Goal: Navigation & Orientation: Find specific page/section

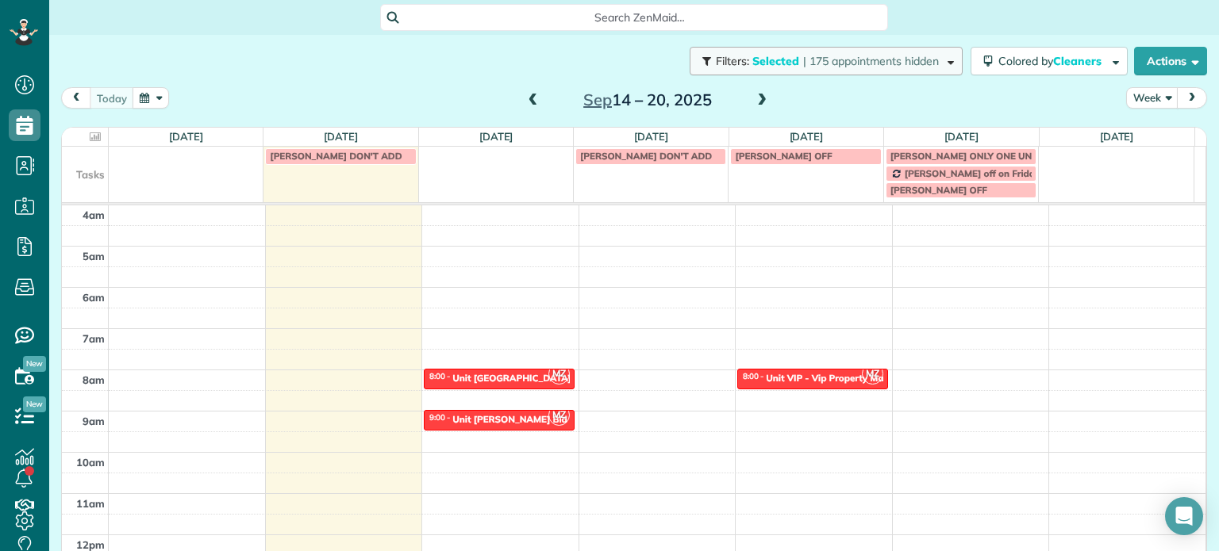
drag, startPoint x: 0, startPoint y: 0, endPoint x: 738, endPoint y: 66, distance: 740.7
click at [752, 66] on span "Selected" at bounding box center [776, 61] width 48 height 14
click at [0, 0] on div at bounding box center [0, 0] width 0 height 0
click at [812, 94] on div "Close Filters Apply Uncheck All Display Cleaners Christina Wright-German Cassie…" at bounding box center [609, 275] width 1219 height 551
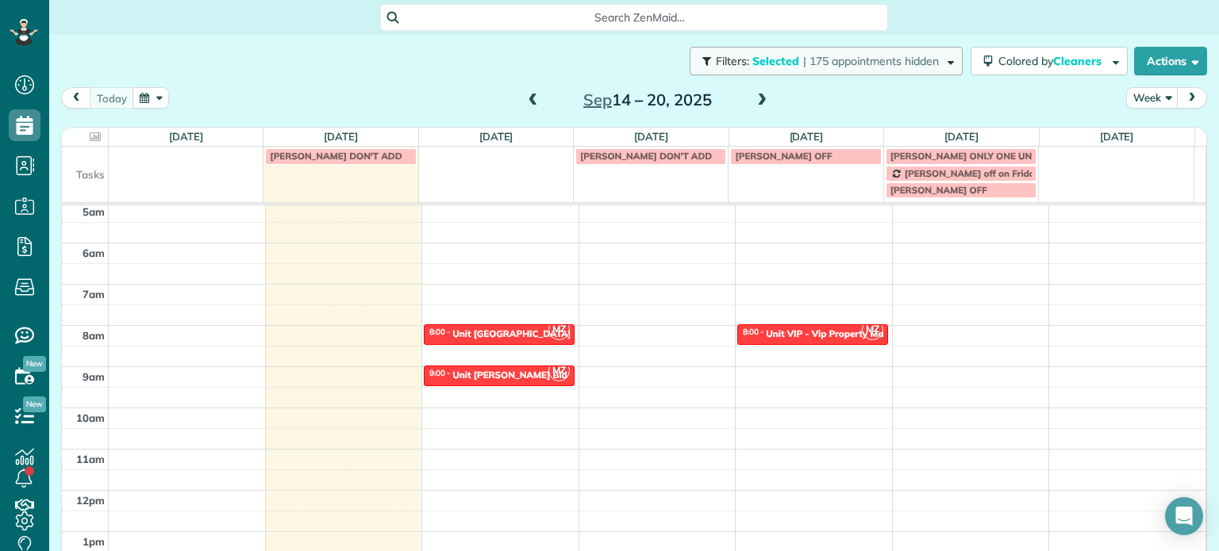
click at [825, 67] on span "| 175 appointments hidden" at bounding box center [871, 61] width 136 height 14
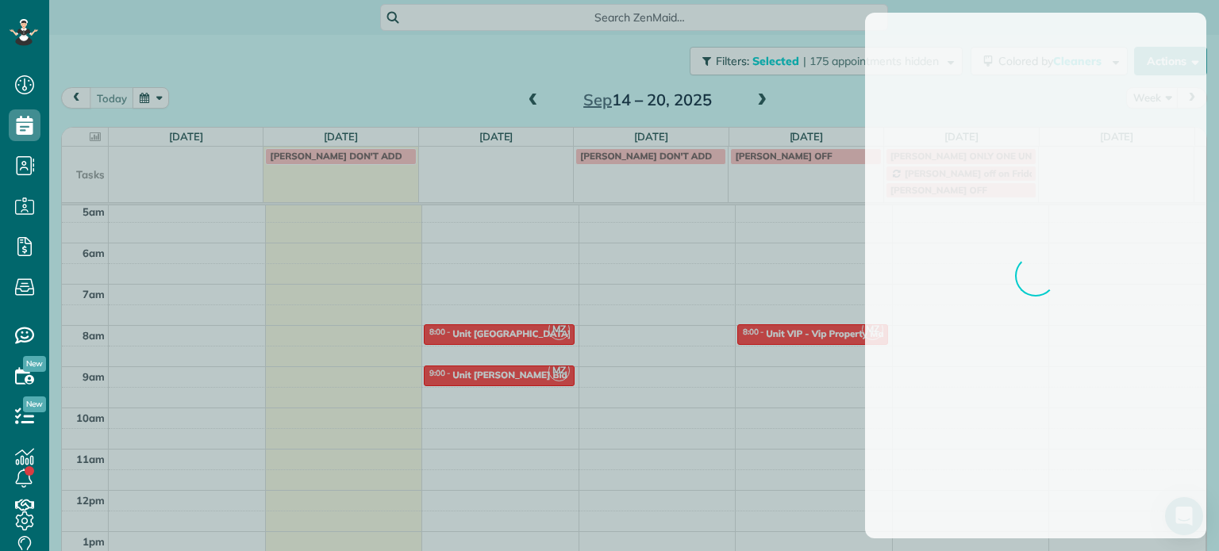
click at [321, 71] on div at bounding box center [609, 275] width 1219 height 551
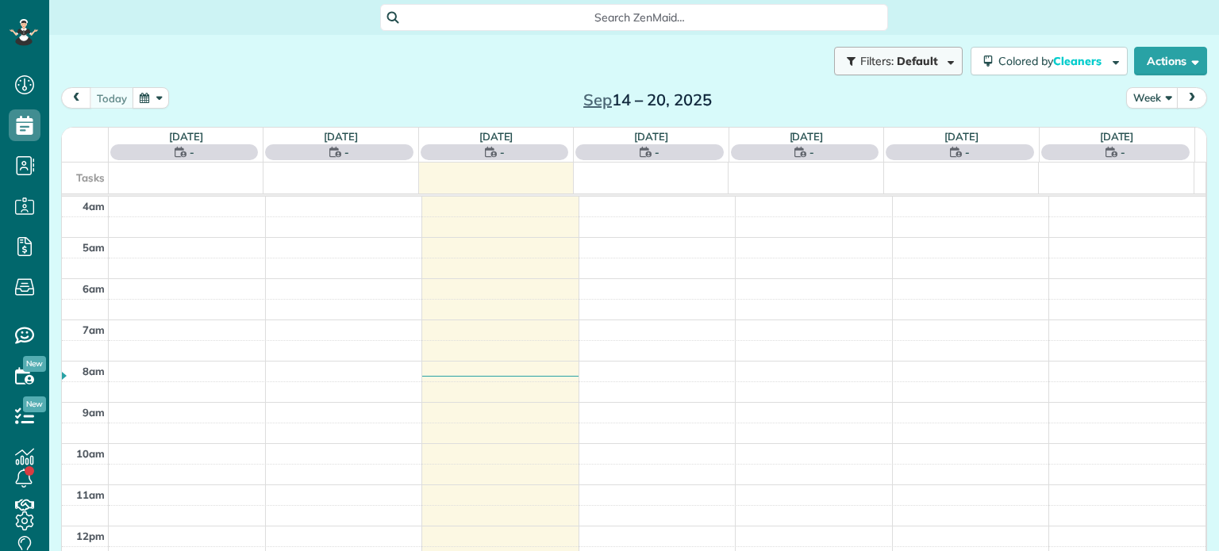
scroll to position [124, 0]
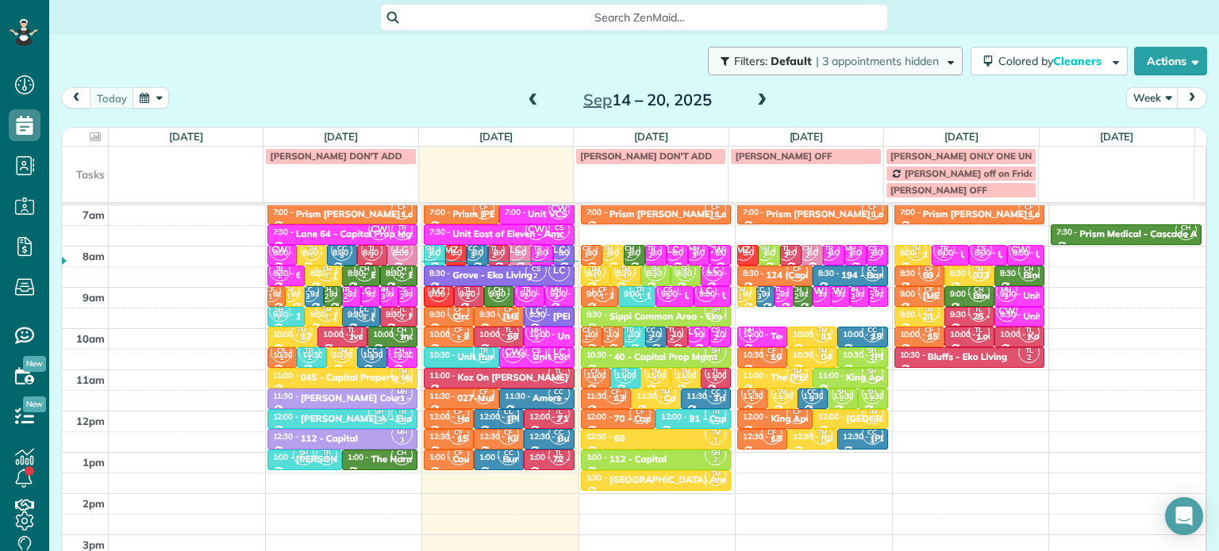
click at [913, 67] on span "| 3 appointments hidden" at bounding box center [877, 61] width 123 height 14
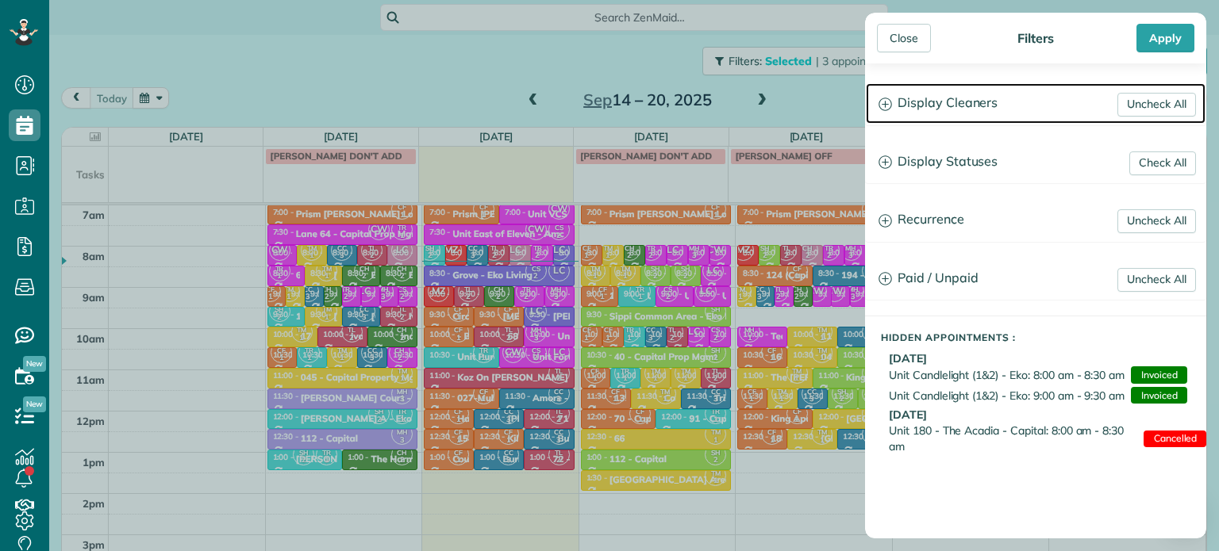
click at [957, 107] on h3 "Display Cleaners" at bounding box center [1036, 103] width 340 height 40
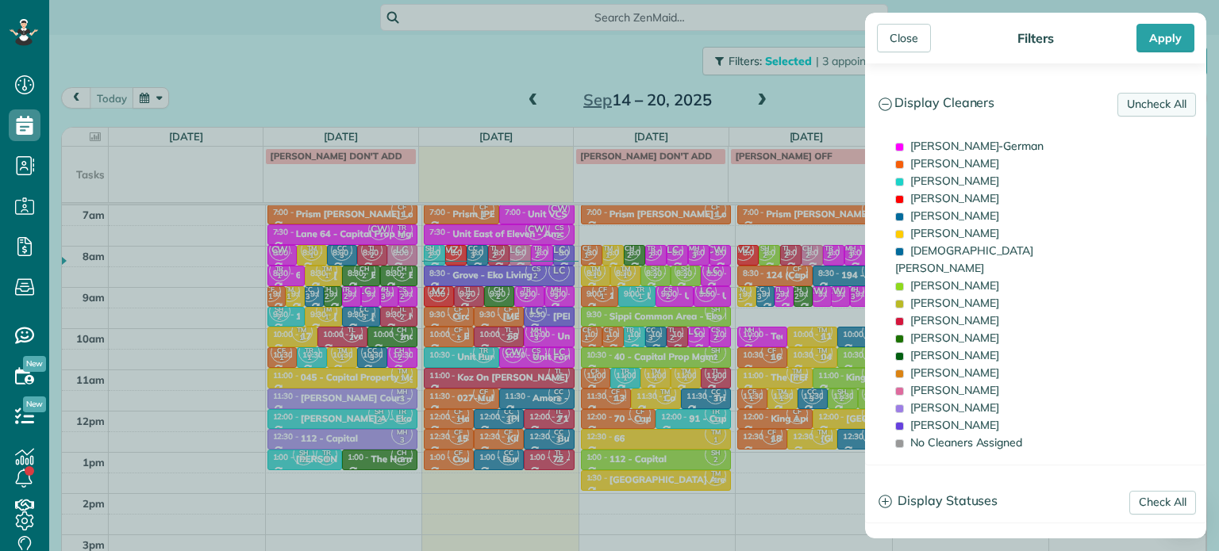
click at [1159, 104] on link "Uncheck All" at bounding box center [1156, 105] width 79 height 24
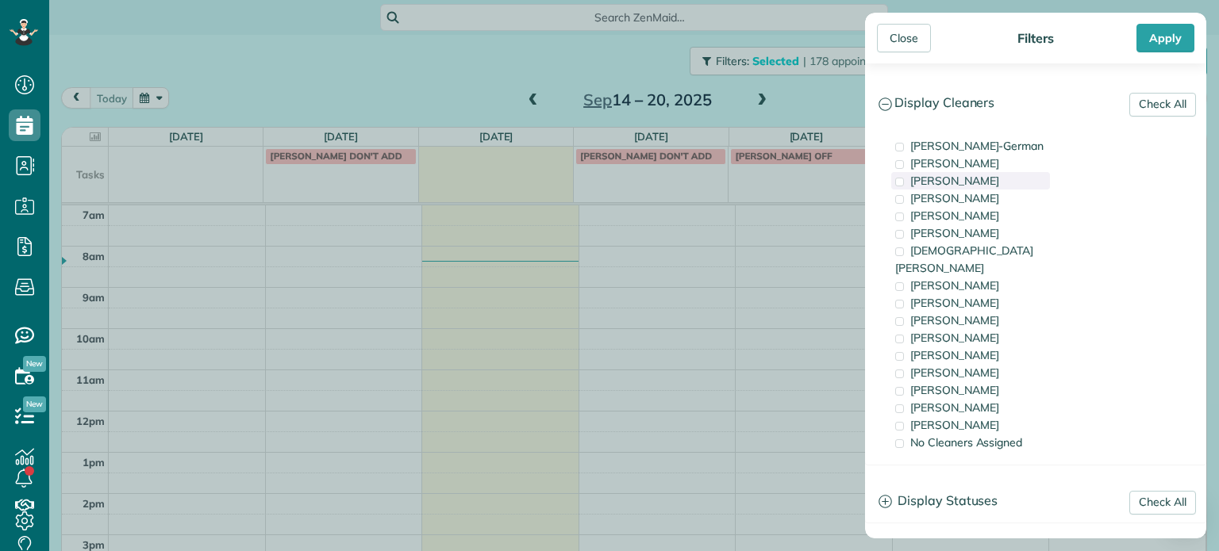
click at [1009, 177] on div "[PERSON_NAME]" at bounding box center [970, 180] width 159 height 17
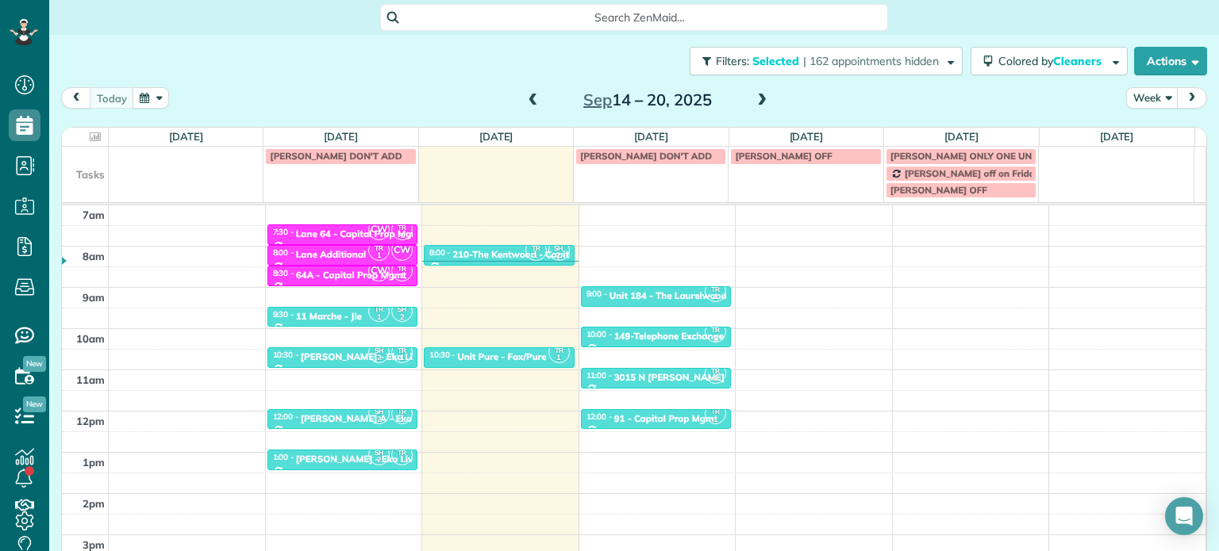
click at [797, 229] on div "Close Filters Apply Check All Display Cleaners [PERSON_NAME]-German [PERSON_NAM…" at bounding box center [609, 275] width 1219 height 551
click at [677, 296] on div "Unit 184 - The Laurelwood . - Capital" at bounding box center [690, 295] width 163 height 11
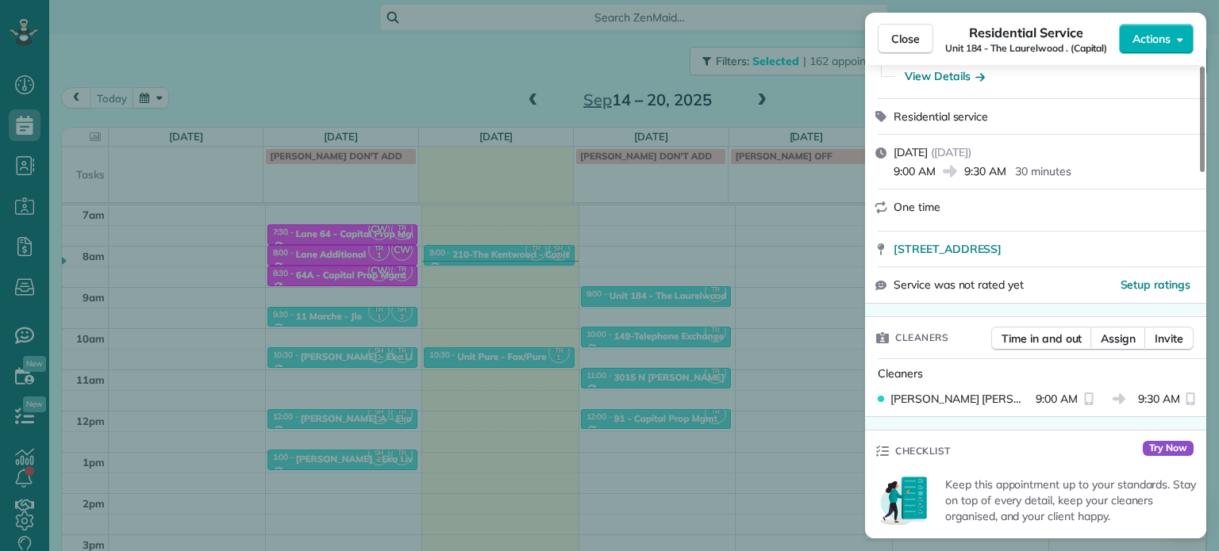
scroll to position [76, 0]
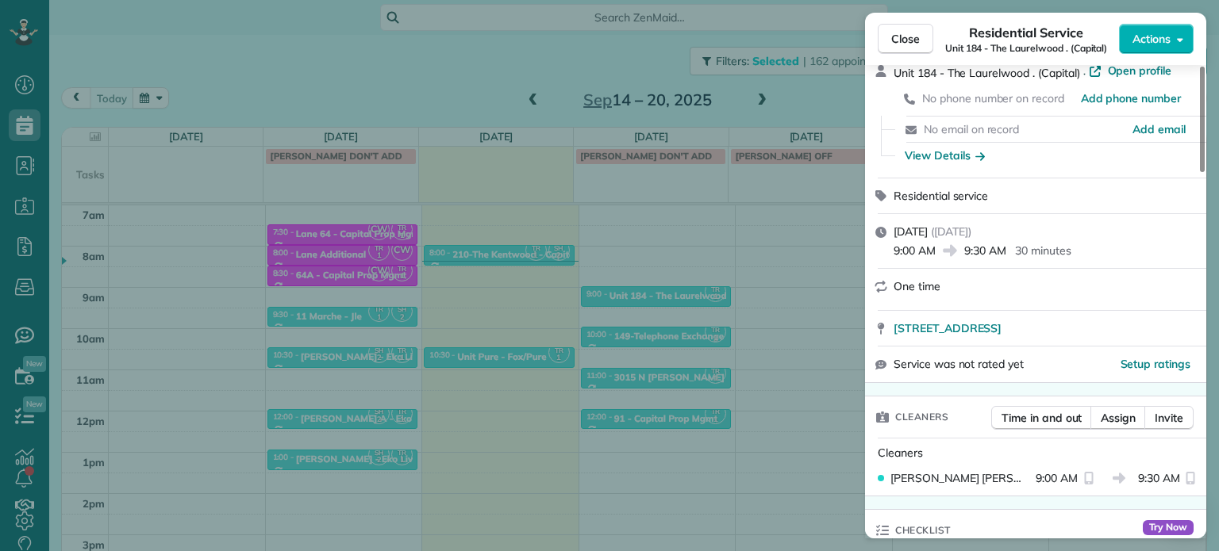
click at [574, 263] on div "Close Residential Service Unit 184 - [GEOGRAPHIC_DATA] . (Capital) Actions Stat…" at bounding box center [609, 275] width 1219 height 551
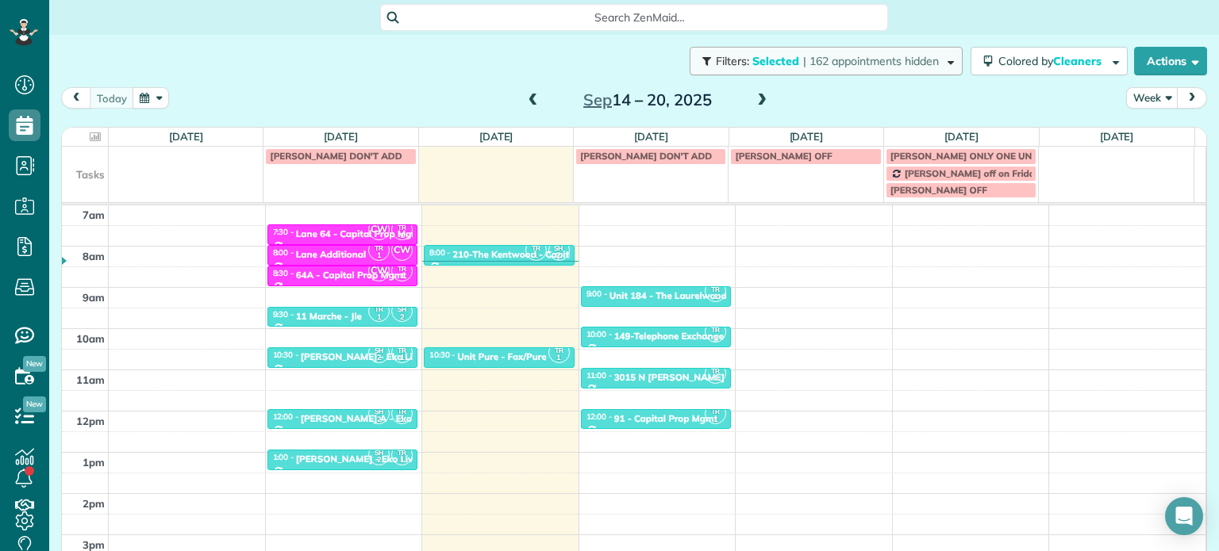
click at [904, 54] on span "| 162 appointments hidden" at bounding box center [871, 61] width 136 height 14
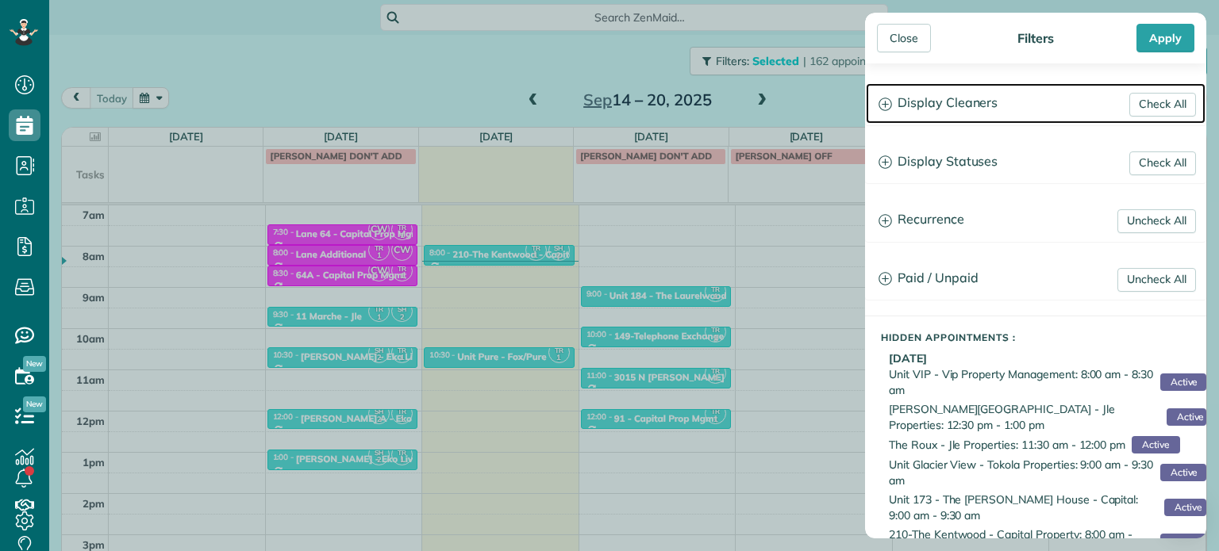
click at [965, 98] on h3 "Display Cleaners" at bounding box center [1036, 103] width 340 height 40
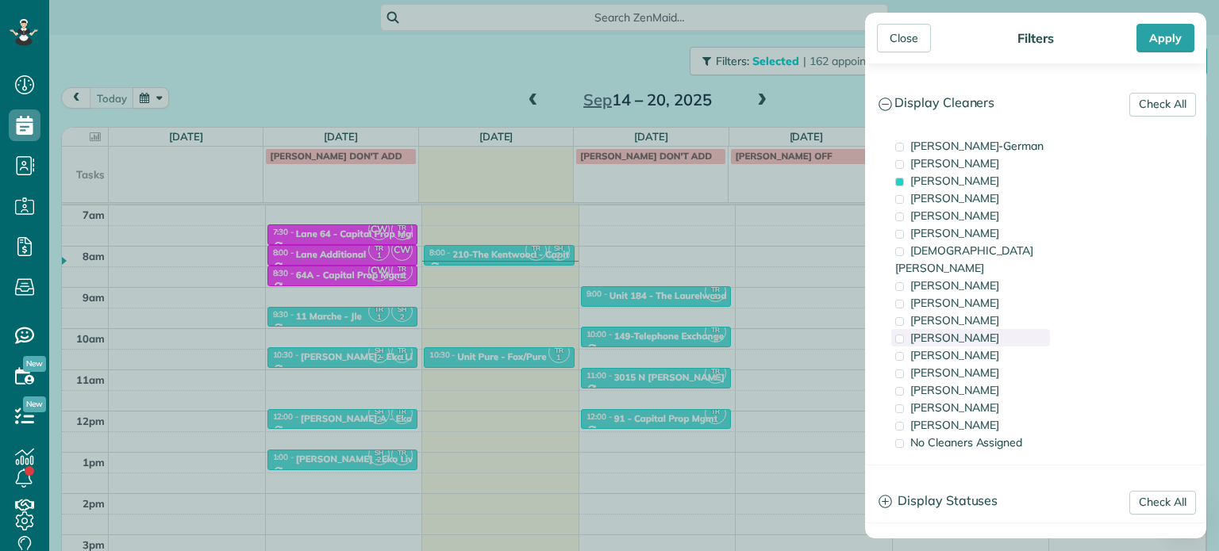
click at [993, 329] on div "[PERSON_NAME]" at bounding box center [970, 337] width 159 height 17
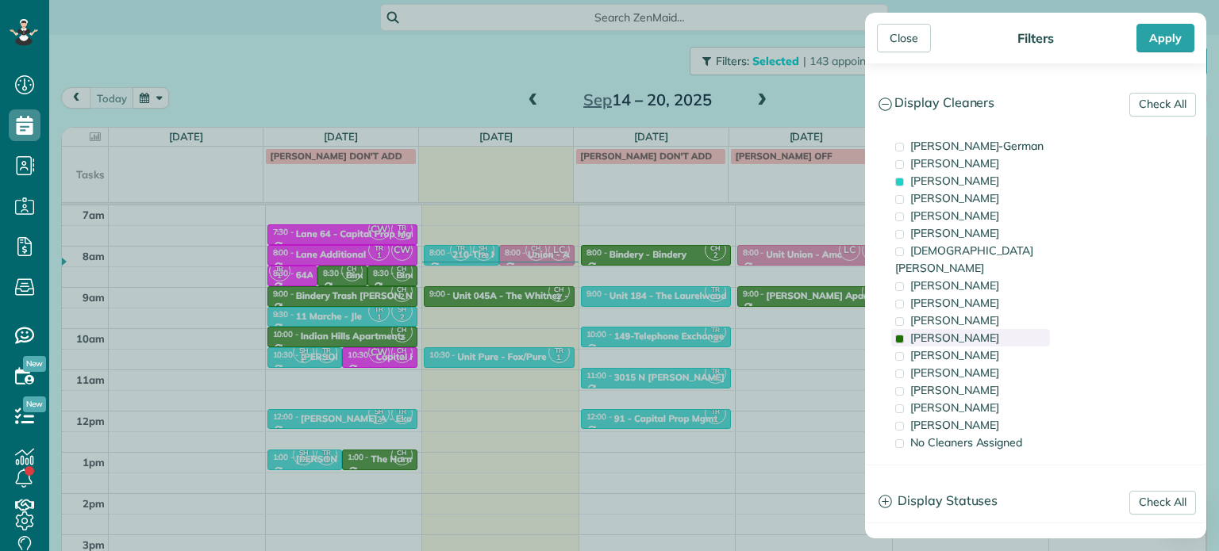
click at [993, 329] on div "[PERSON_NAME]" at bounding box center [970, 337] width 159 height 17
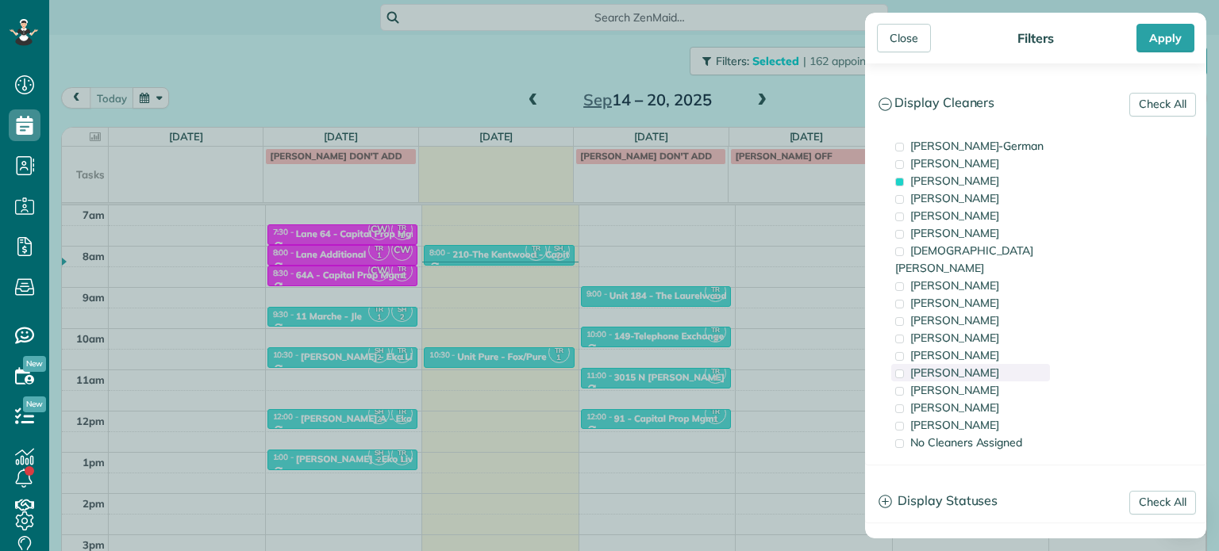
click at [994, 364] on div "[PERSON_NAME]" at bounding box center [970, 372] width 159 height 17
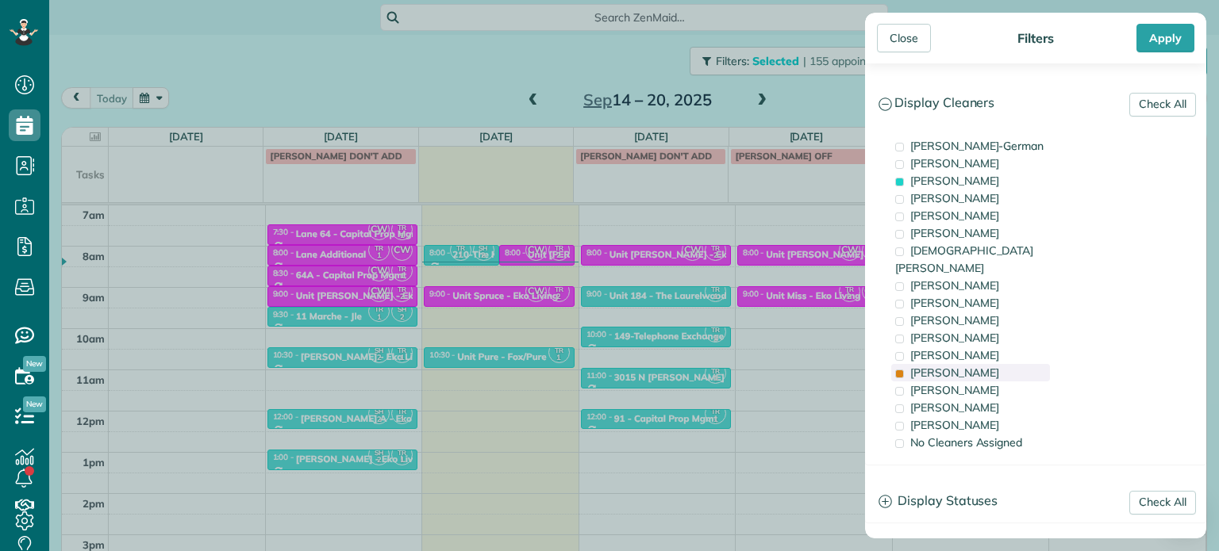
click at [994, 364] on div "[PERSON_NAME]" at bounding box center [970, 372] width 159 height 17
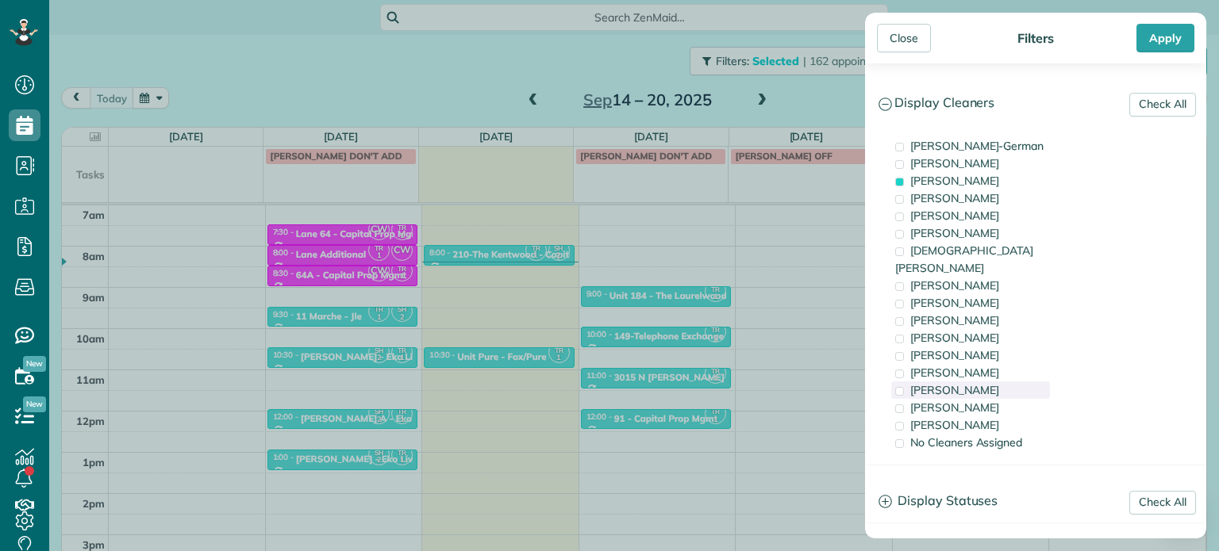
click at [1006, 382] on div "[PERSON_NAME]" at bounding box center [970, 390] width 159 height 17
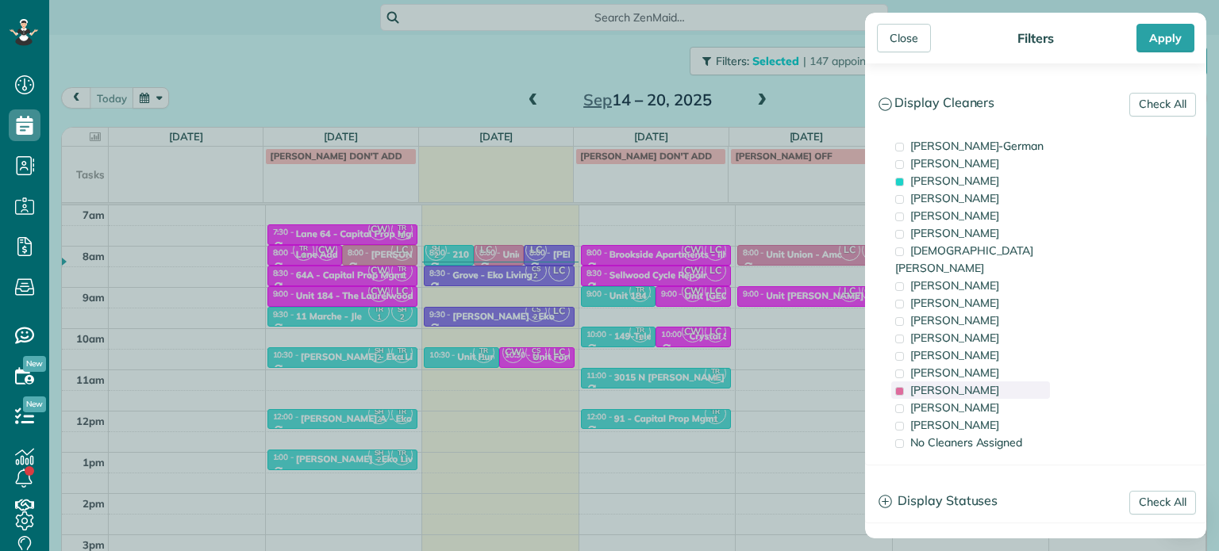
click at [1006, 382] on div "[PERSON_NAME]" at bounding box center [970, 390] width 159 height 17
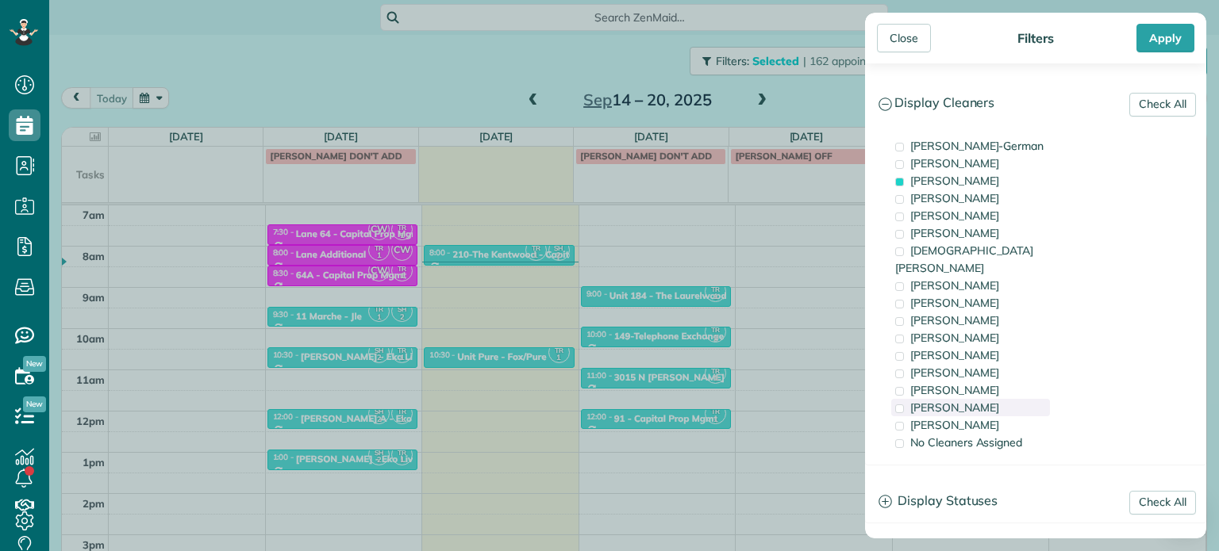
click at [1005, 399] on div "[PERSON_NAME]" at bounding box center [970, 407] width 159 height 17
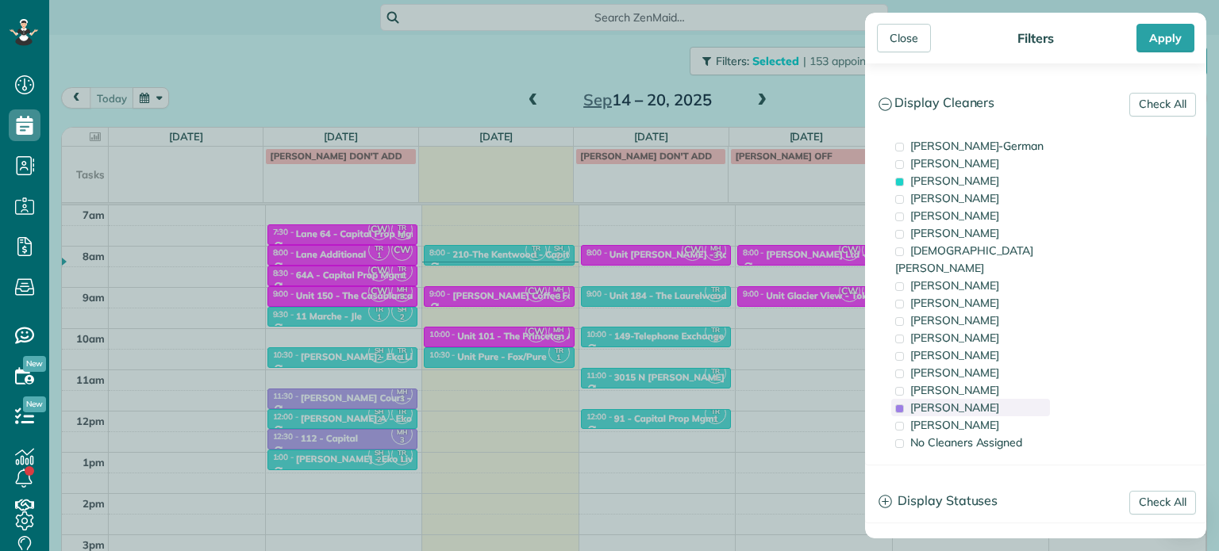
click at [1005, 399] on div "[PERSON_NAME]" at bounding box center [970, 407] width 159 height 17
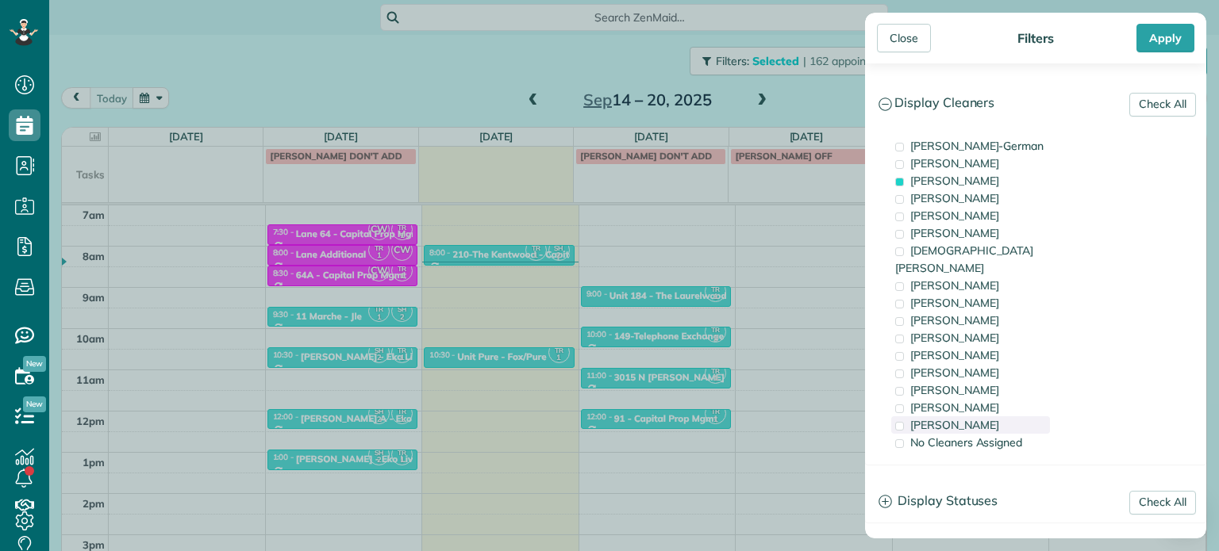
click at [1005, 416] on div "[PERSON_NAME]" at bounding box center [970, 424] width 159 height 17
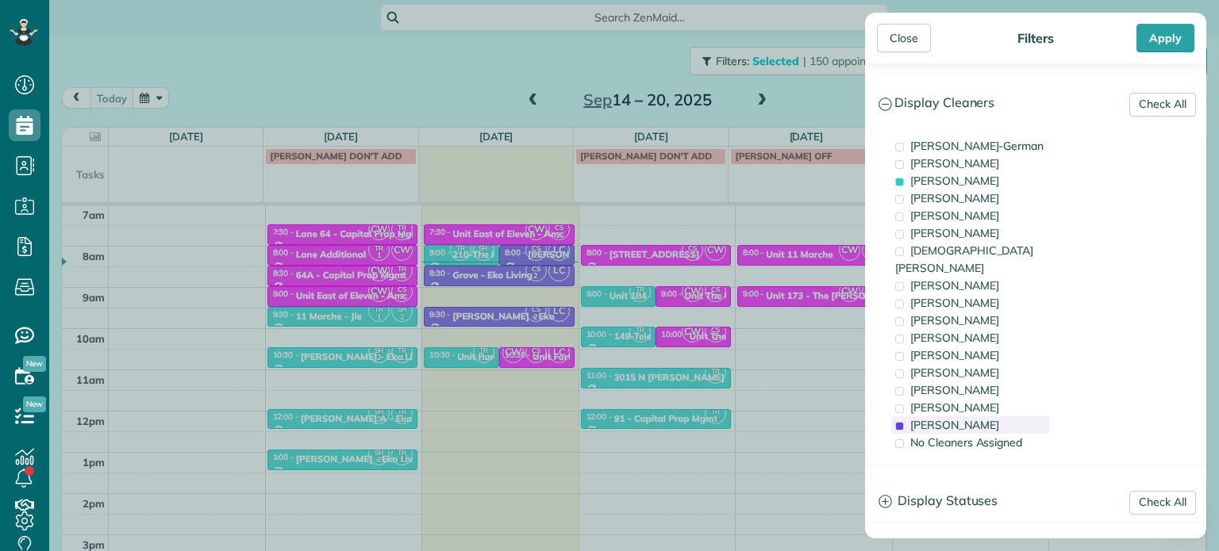
click at [1005, 416] on div "[PERSON_NAME]" at bounding box center [970, 424] width 159 height 17
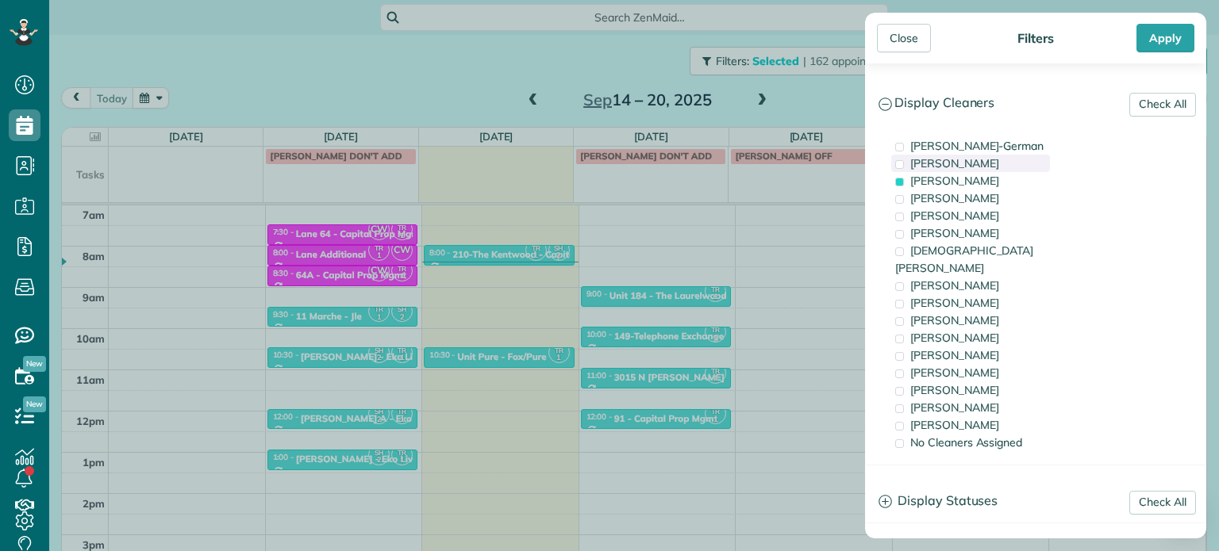
click at [1003, 169] on div "[PERSON_NAME]" at bounding box center [970, 163] width 159 height 17
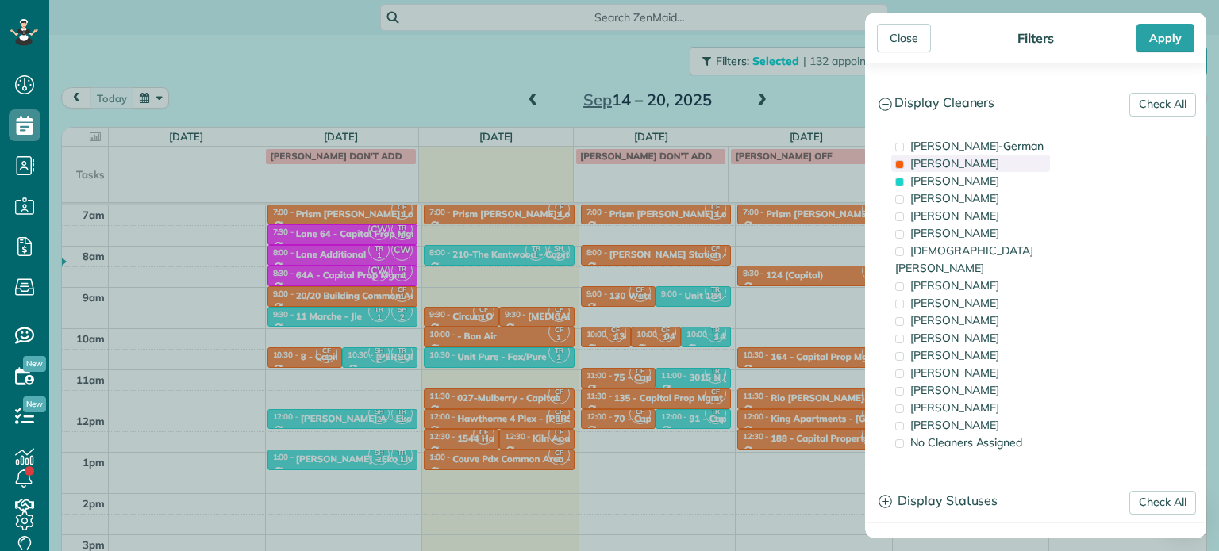
click at [1003, 169] on div "[PERSON_NAME]" at bounding box center [970, 163] width 159 height 17
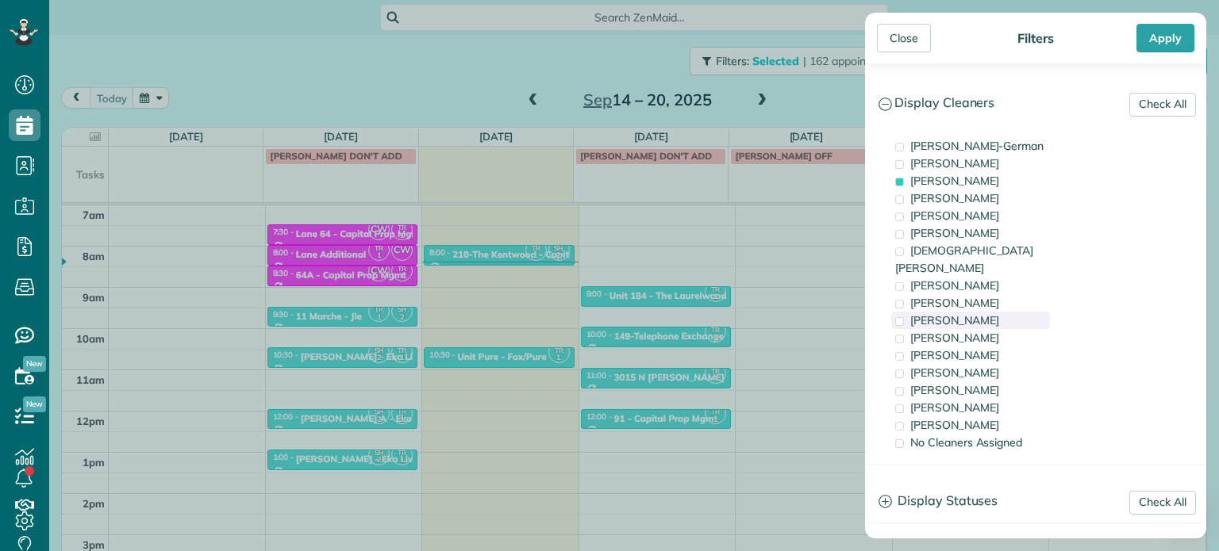
click at [1010, 312] on div "[PERSON_NAME]" at bounding box center [970, 320] width 159 height 17
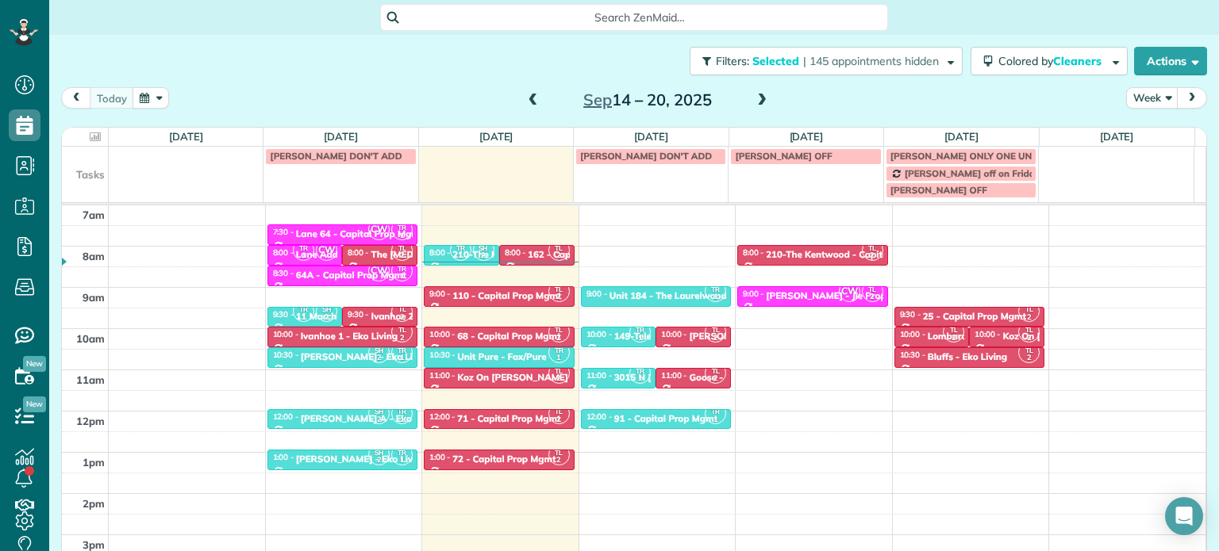
click at [792, 243] on div "Close Filters Apply Check All Display Cleaners [PERSON_NAME]-German [PERSON_NAM…" at bounding box center [609, 275] width 1219 height 551
click at [871, 62] on span "| 145 appointments hidden" at bounding box center [871, 61] width 136 height 14
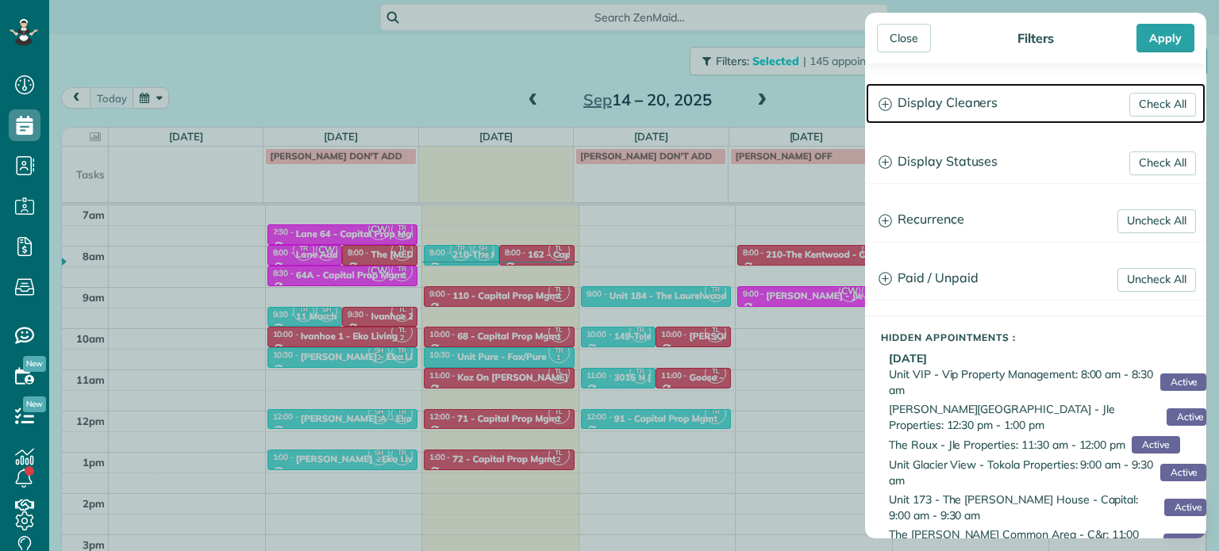
click at [945, 109] on h3 "Display Cleaners" at bounding box center [1036, 103] width 340 height 40
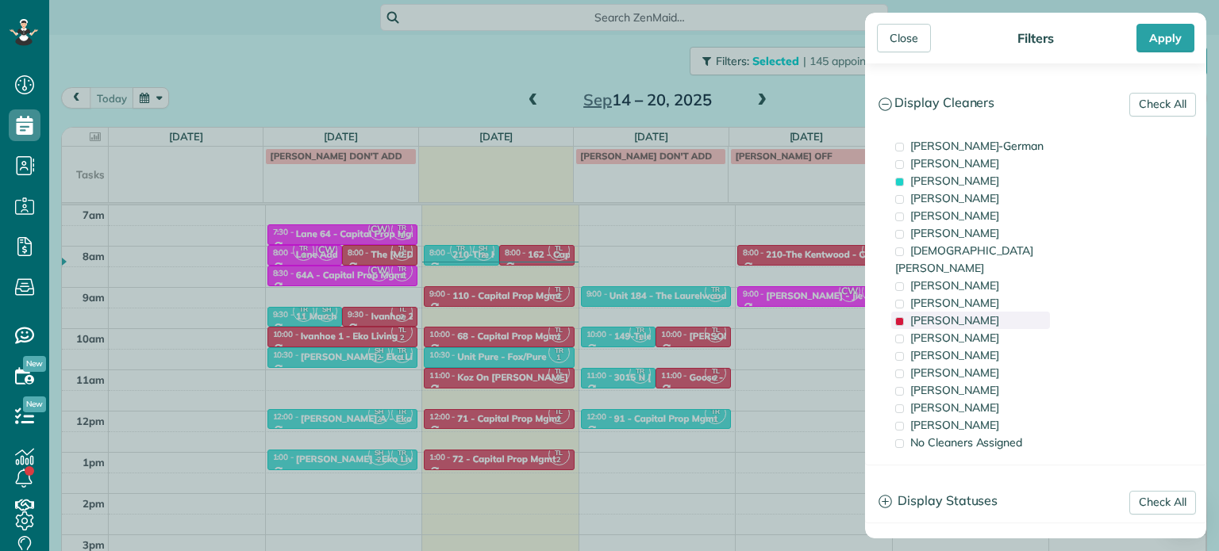
click at [962, 313] on span "[PERSON_NAME]" at bounding box center [954, 320] width 89 height 14
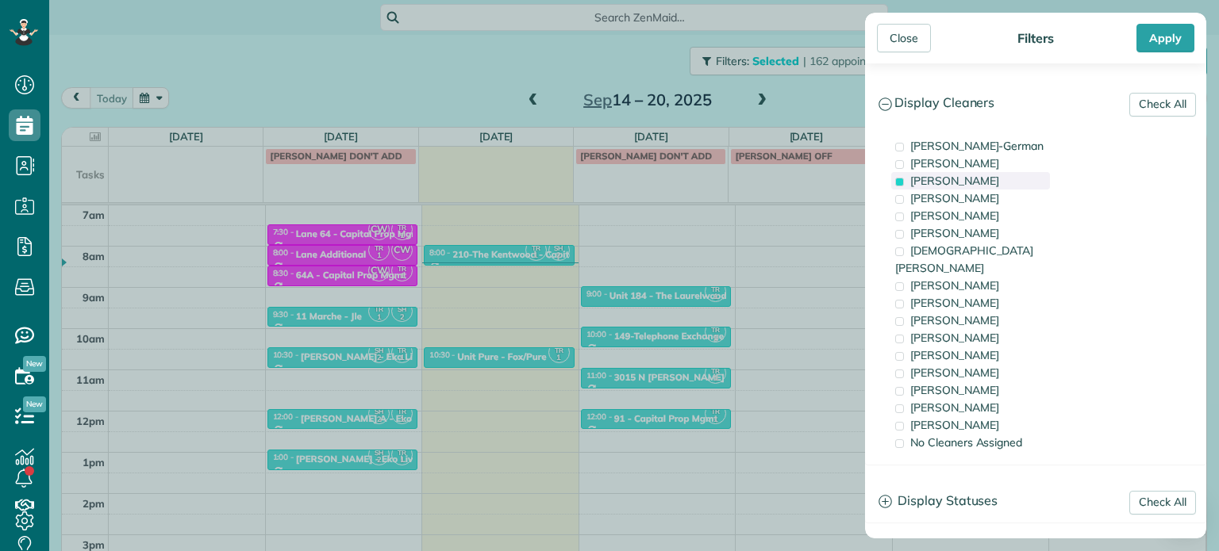
click at [962, 183] on span "[PERSON_NAME]" at bounding box center [954, 181] width 89 height 14
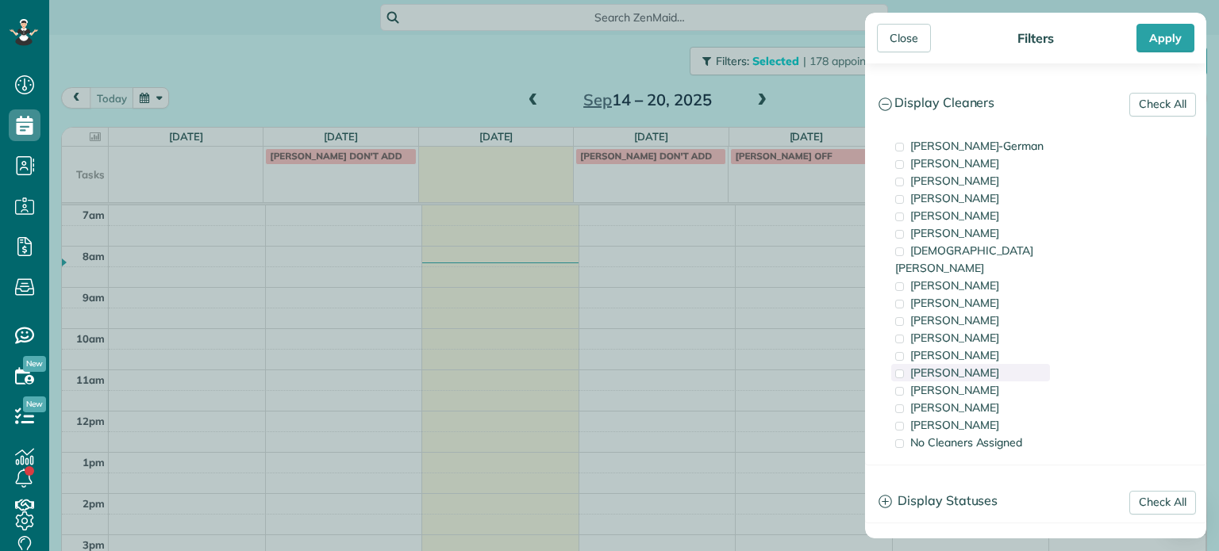
click at [965, 366] on span "[PERSON_NAME]" at bounding box center [954, 373] width 89 height 14
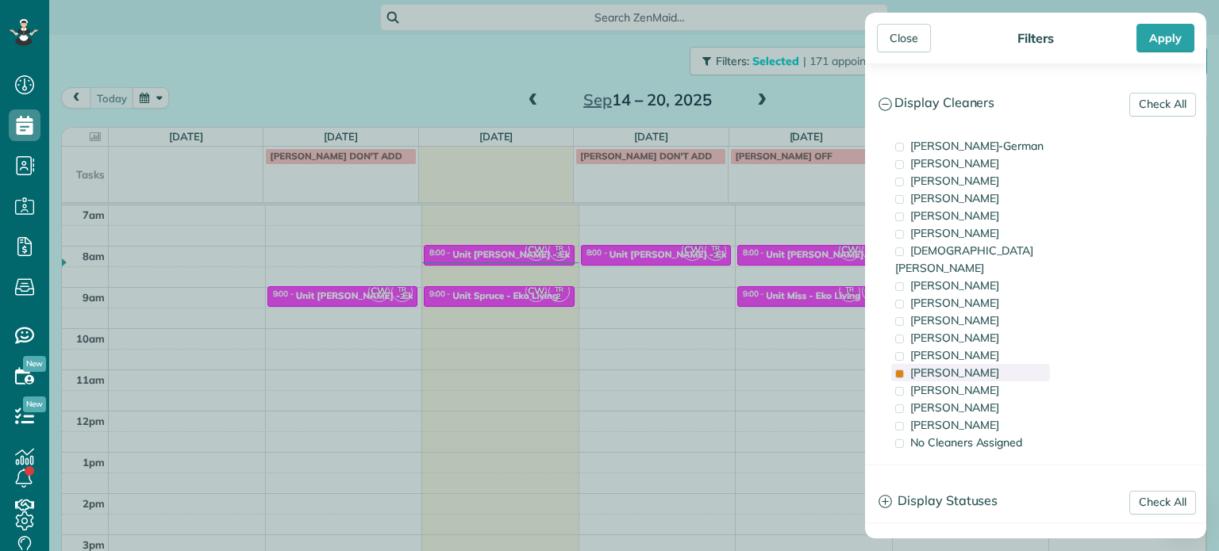
click at [941, 366] on span "[PERSON_NAME]" at bounding box center [954, 373] width 89 height 14
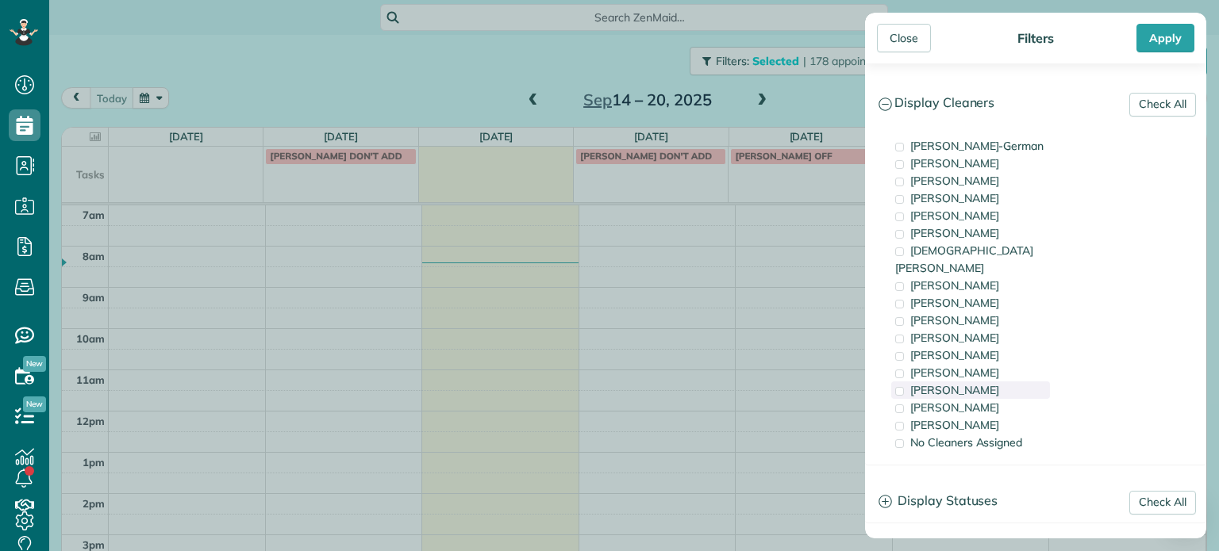
click at [949, 382] on div "[PERSON_NAME]" at bounding box center [970, 390] width 159 height 17
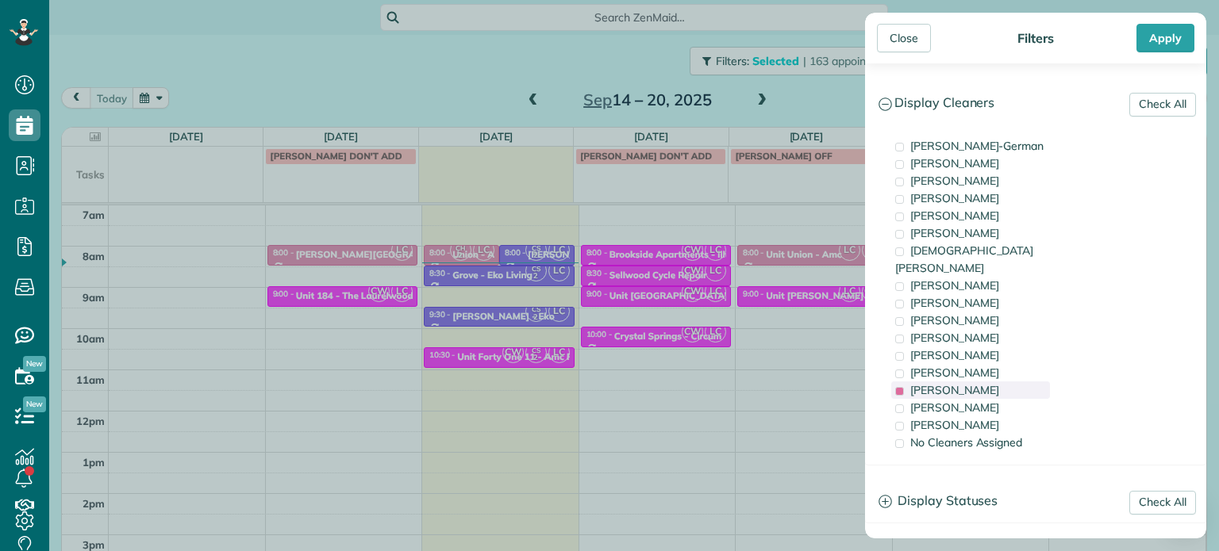
click at [949, 382] on div "[PERSON_NAME]" at bounding box center [970, 390] width 159 height 17
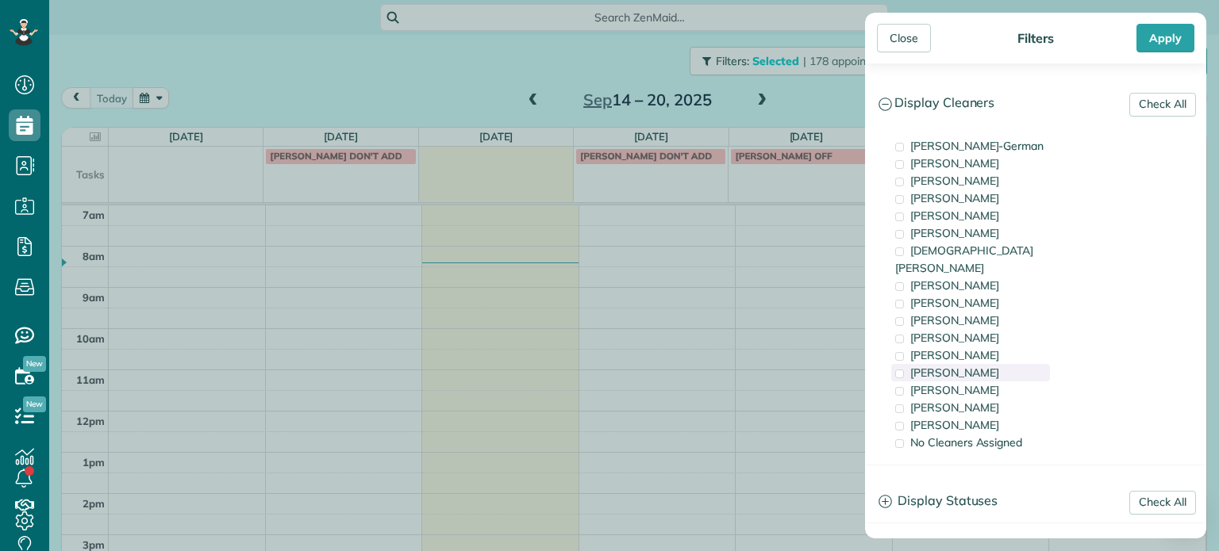
click at [957, 366] on span "[PERSON_NAME]" at bounding box center [954, 373] width 89 height 14
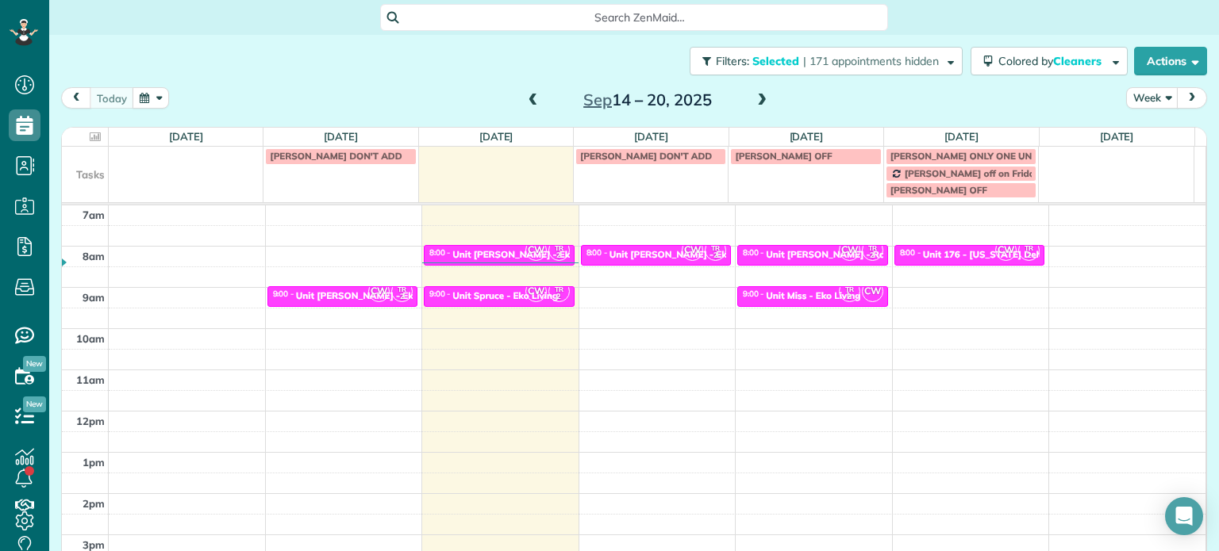
click at [649, 274] on div "Close Filters Apply Check All Display Cleaners [PERSON_NAME]-German [PERSON_NAM…" at bounding box center [609, 275] width 1219 height 551
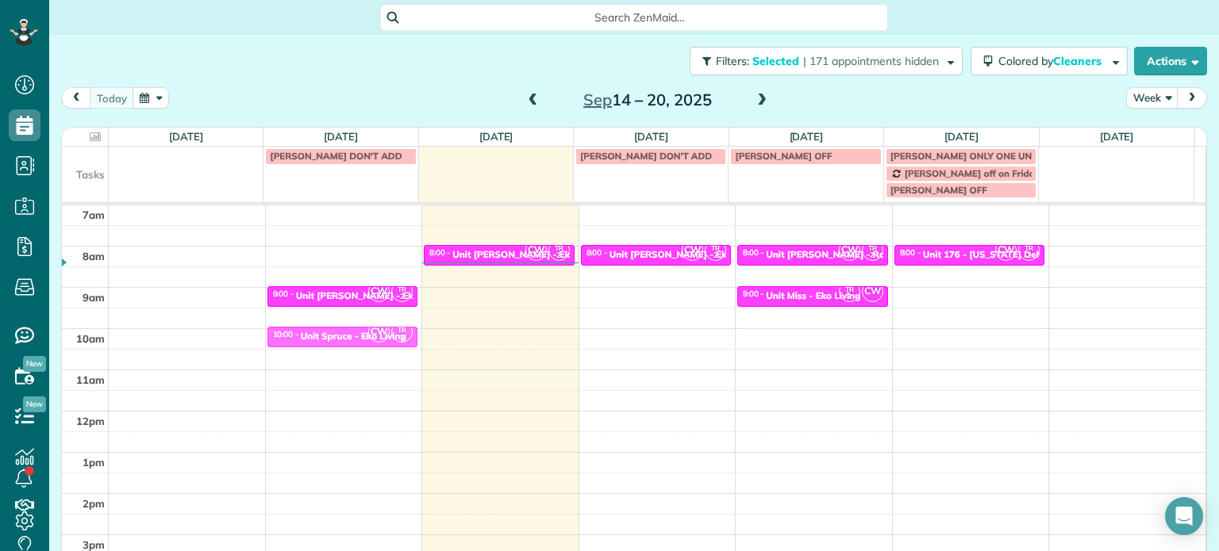
drag, startPoint x: 493, startPoint y: 298, endPoint x: 389, endPoint y: 342, distance: 113.4
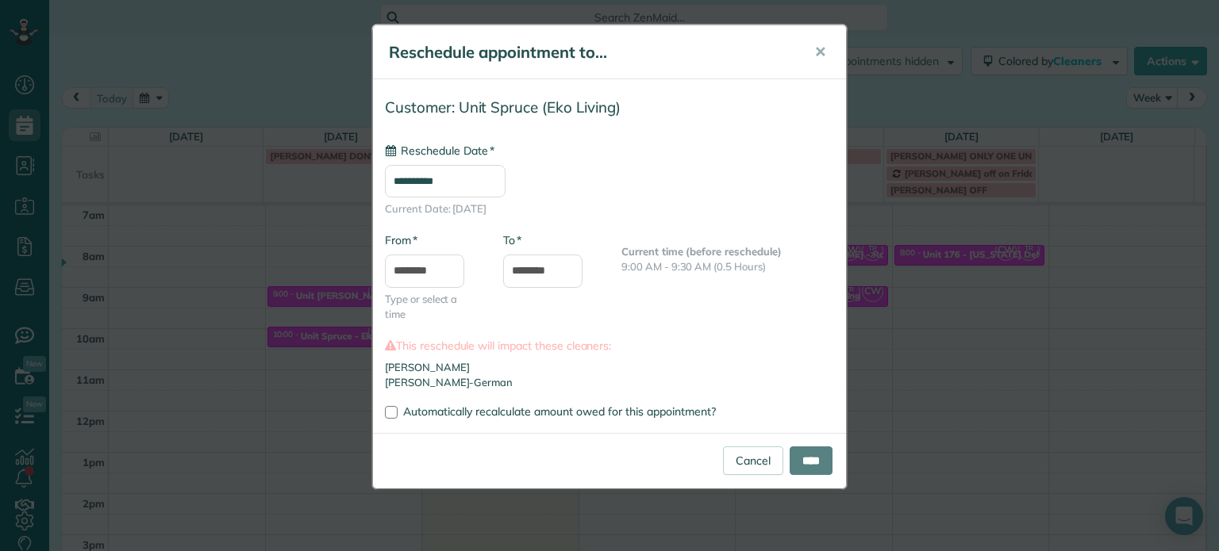
type input "**********"
click at [823, 464] on input "****" at bounding box center [810, 461] width 43 height 29
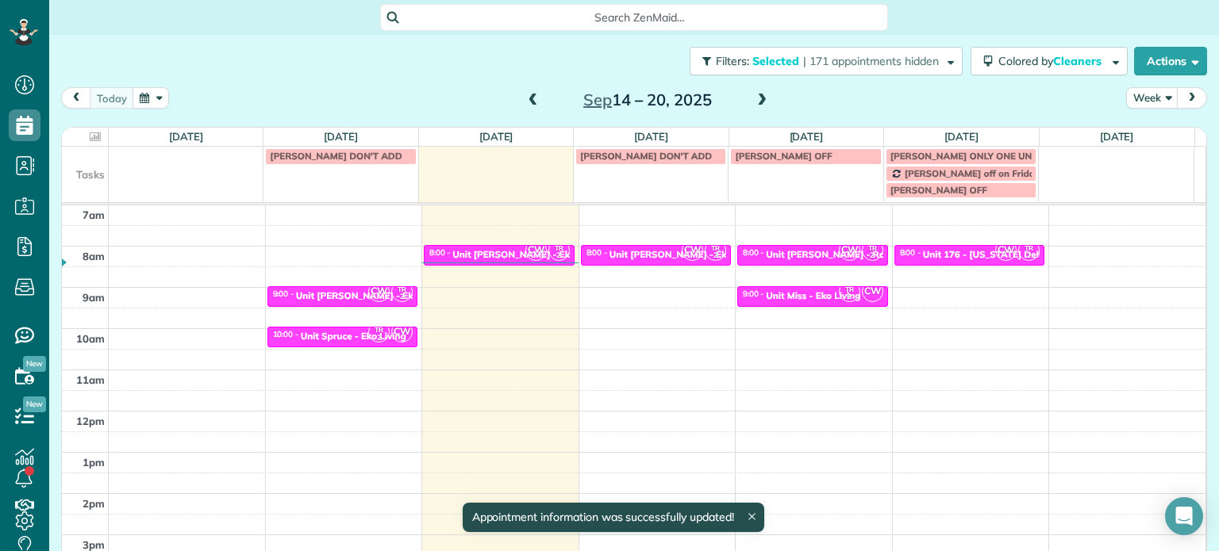
click at [896, 75] on div "Filters: Selected | 171 appointments hidden Colored by Cleaners Color by Cleane…" at bounding box center [633, 61] width 1169 height 52
click at [898, 54] on span "| 171 appointments hidden" at bounding box center [871, 61] width 136 height 14
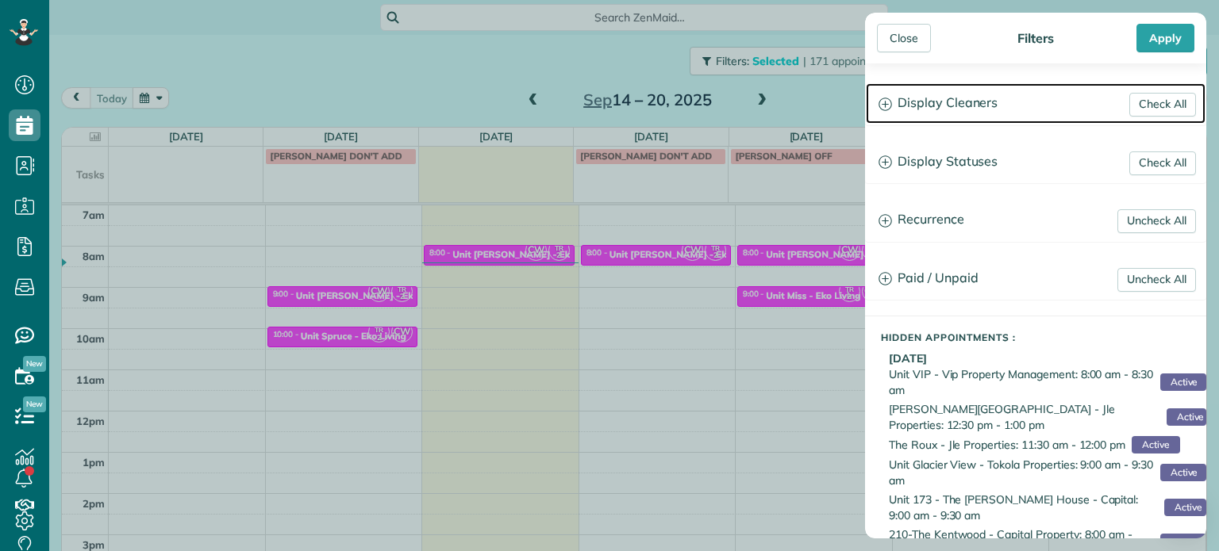
click at [923, 104] on h3 "Display Cleaners" at bounding box center [1036, 103] width 340 height 40
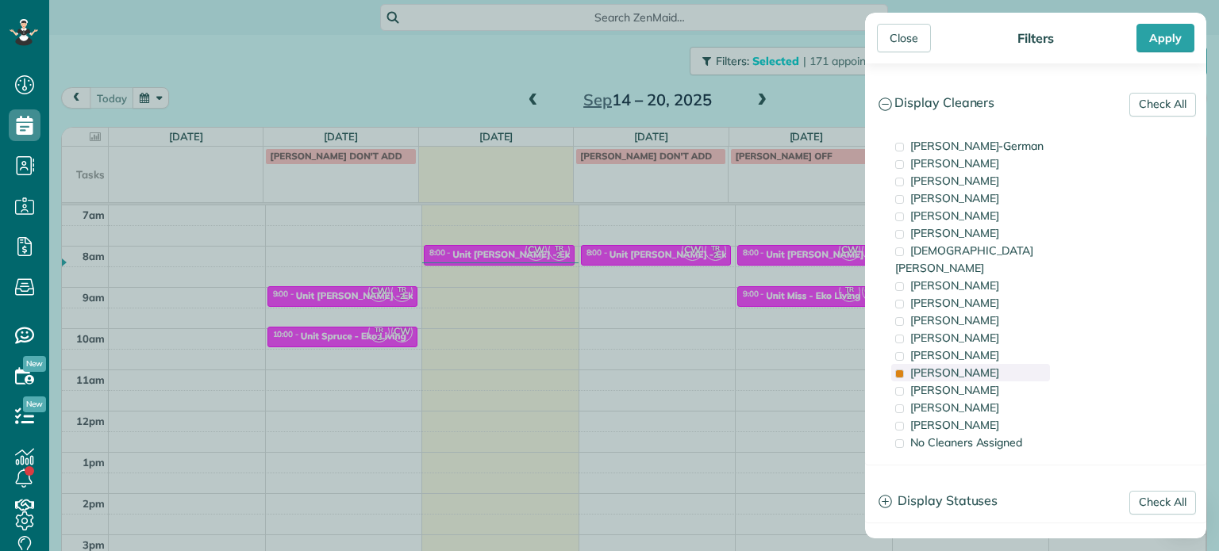
click at [965, 366] on span "[PERSON_NAME]" at bounding box center [954, 373] width 89 height 14
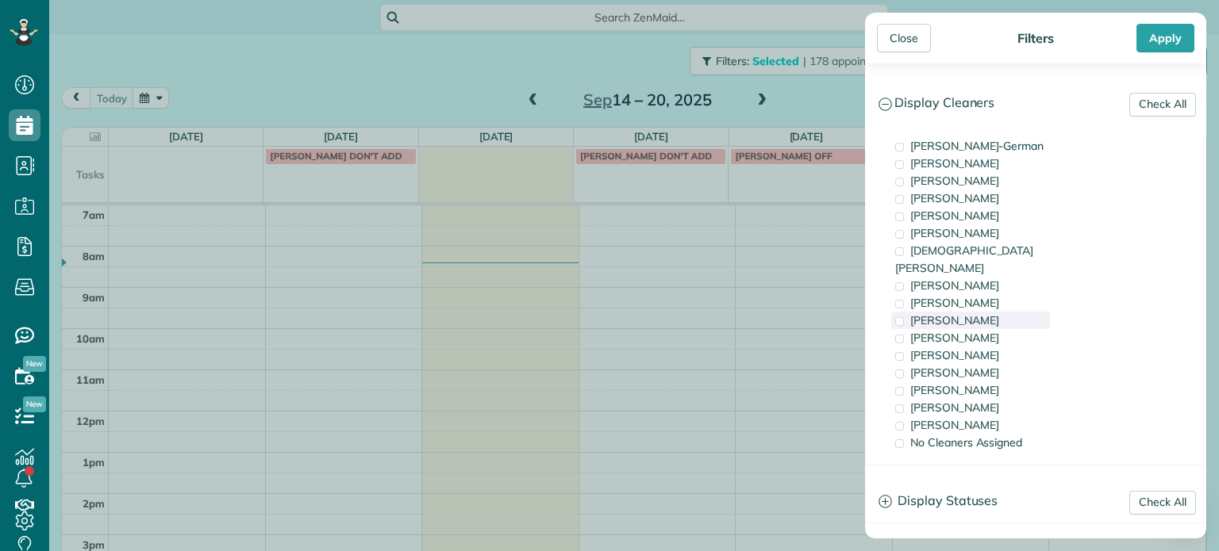
click at [997, 312] on div "[PERSON_NAME]" at bounding box center [970, 320] width 159 height 17
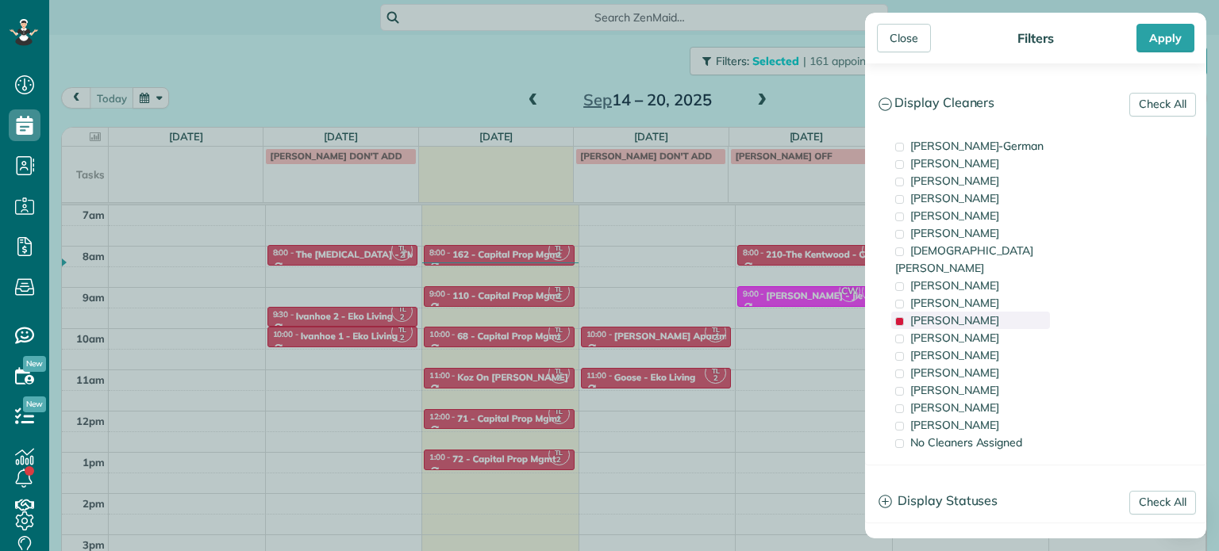
click at [997, 312] on div "[PERSON_NAME]" at bounding box center [970, 320] width 159 height 17
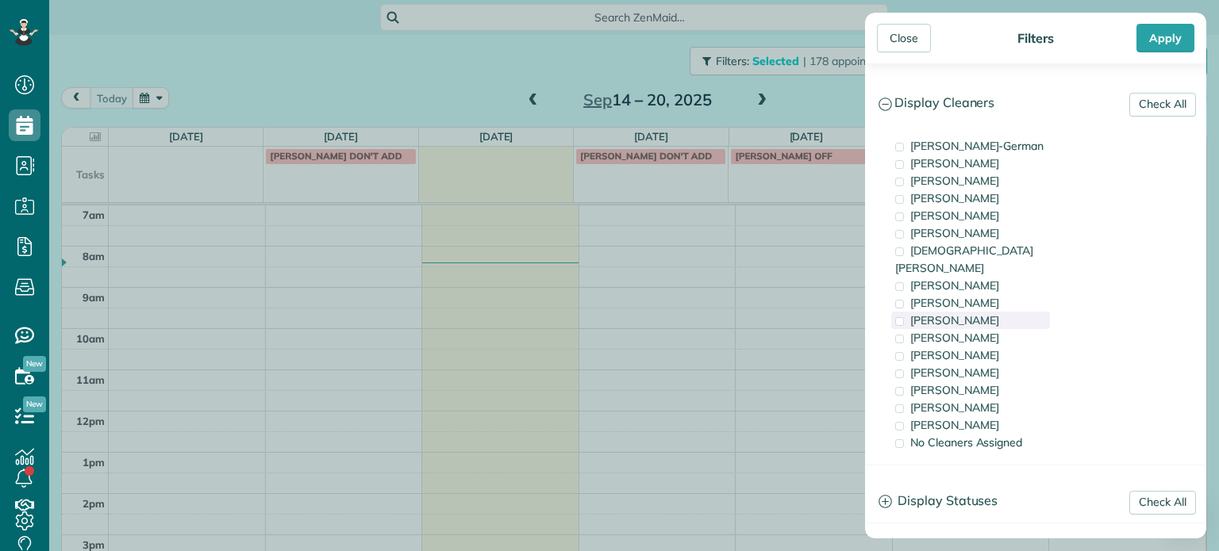
click at [997, 312] on div "[PERSON_NAME]" at bounding box center [970, 320] width 159 height 17
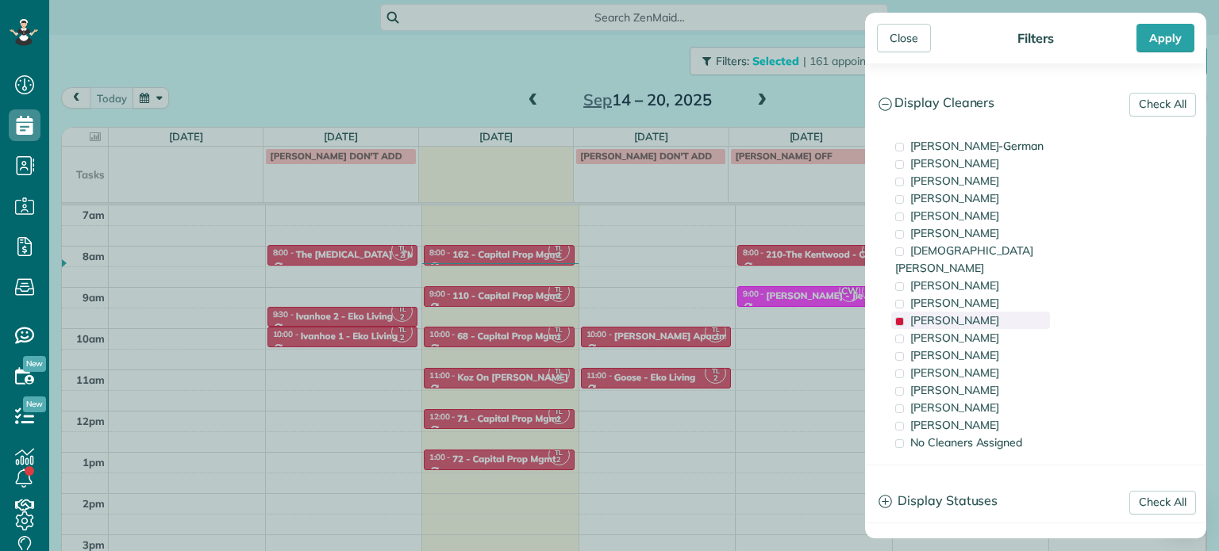
click at [997, 312] on div "[PERSON_NAME]" at bounding box center [970, 320] width 159 height 17
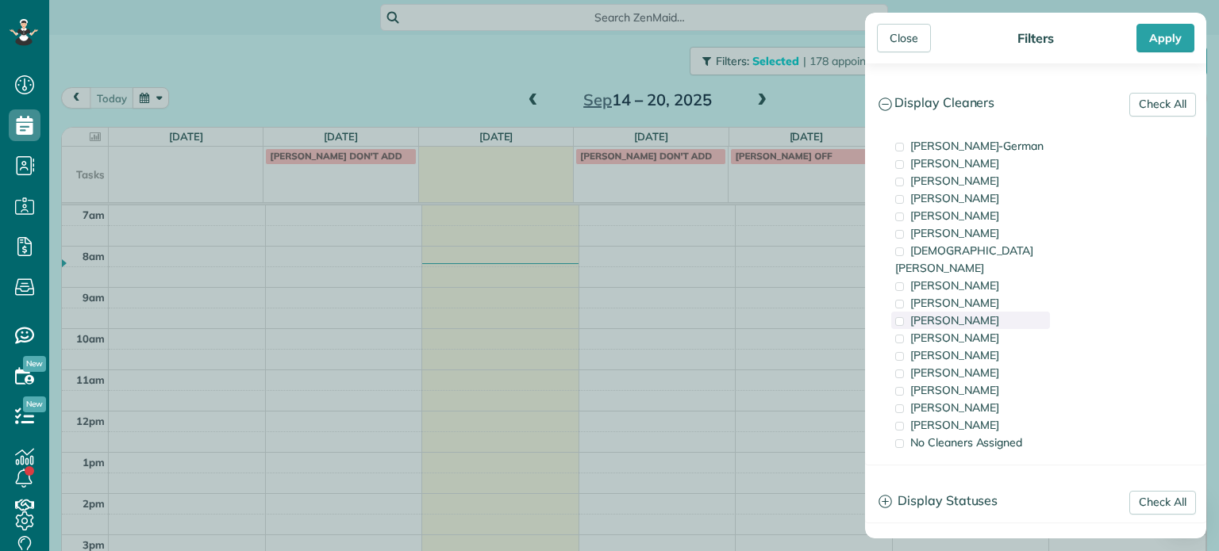
click at [997, 312] on div "[PERSON_NAME]" at bounding box center [970, 320] width 159 height 17
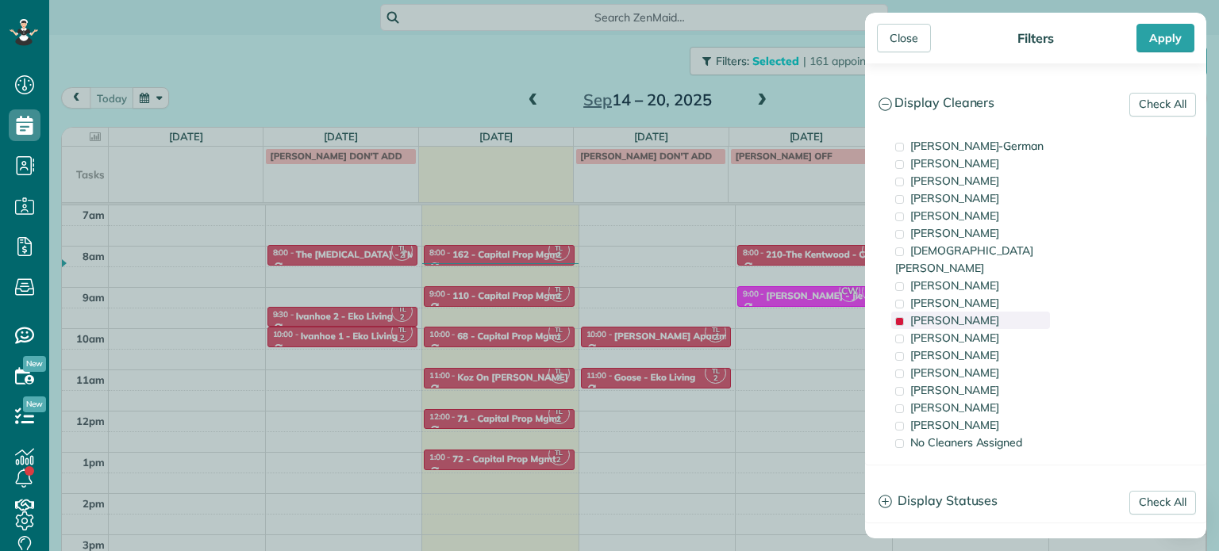
click at [990, 312] on div "[PERSON_NAME]" at bounding box center [970, 320] width 159 height 17
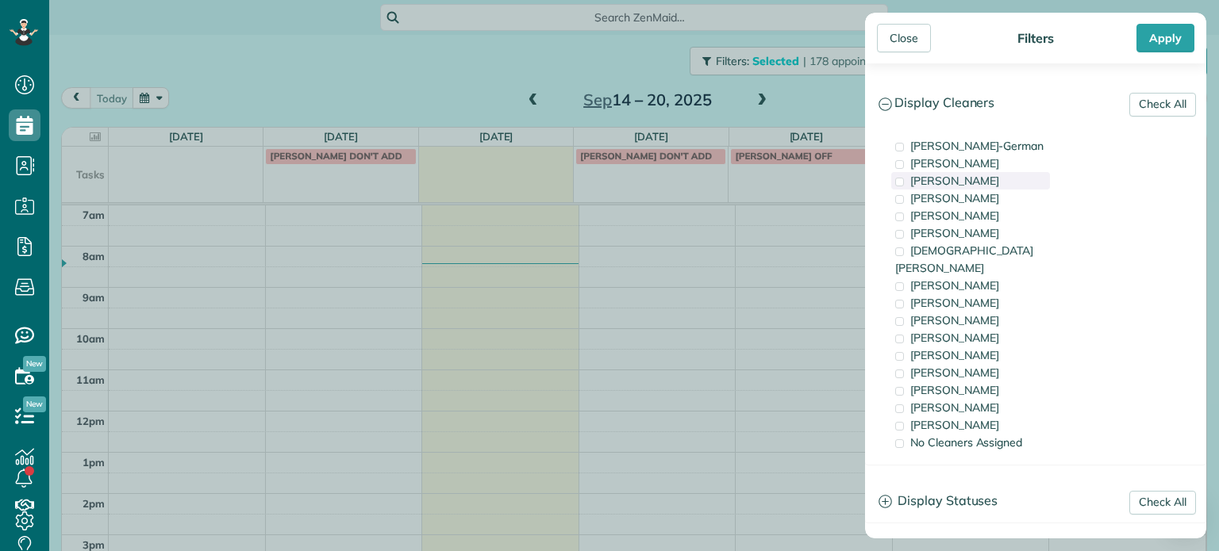
click at [984, 177] on span "[PERSON_NAME]" at bounding box center [954, 181] width 89 height 14
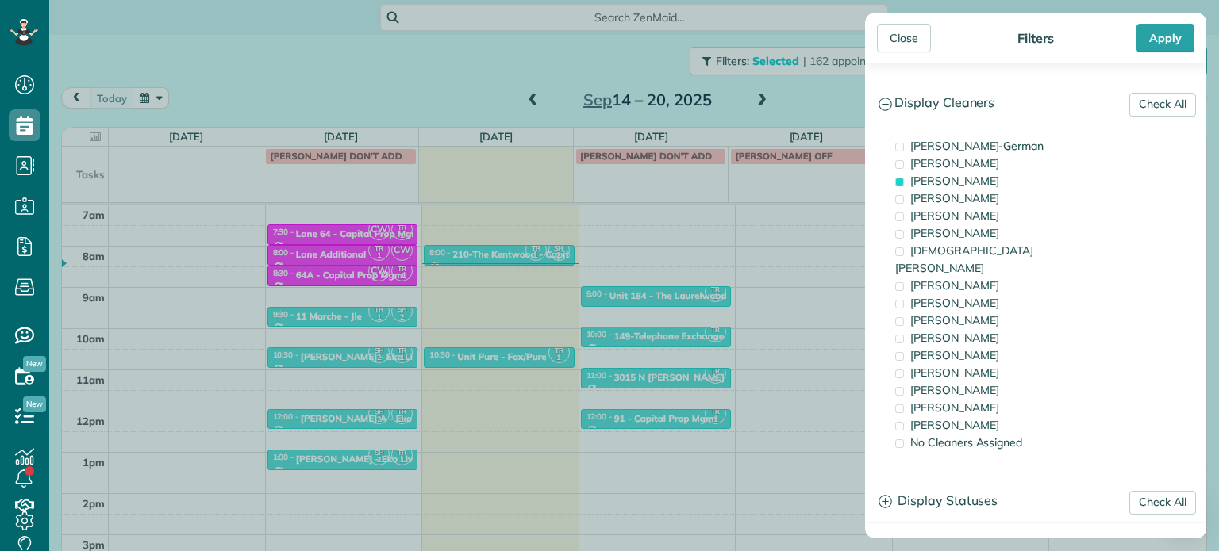
click at [603, 241] on div "Close Filters Apply Check All Display Cleaners [PERSON_NAME]-German [PERSON_NAM…" at bounding box center [609, 275] width 1219 height 551
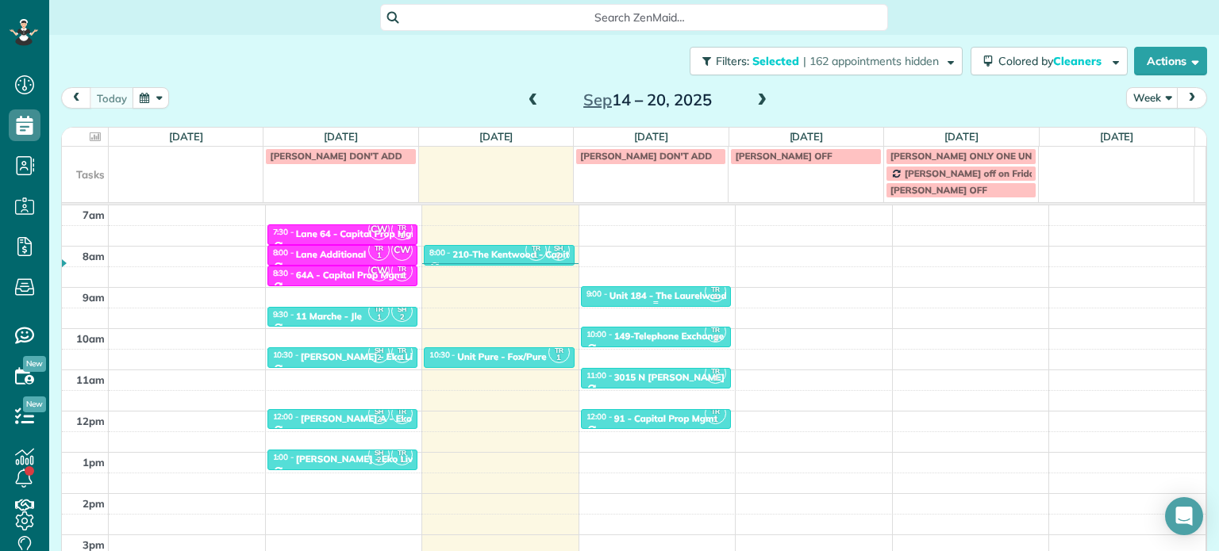
click at [639, 294] on div "Unit 184 - The Laurelwood . - Capital" at bounding box center [690, 295] width 163 height 11
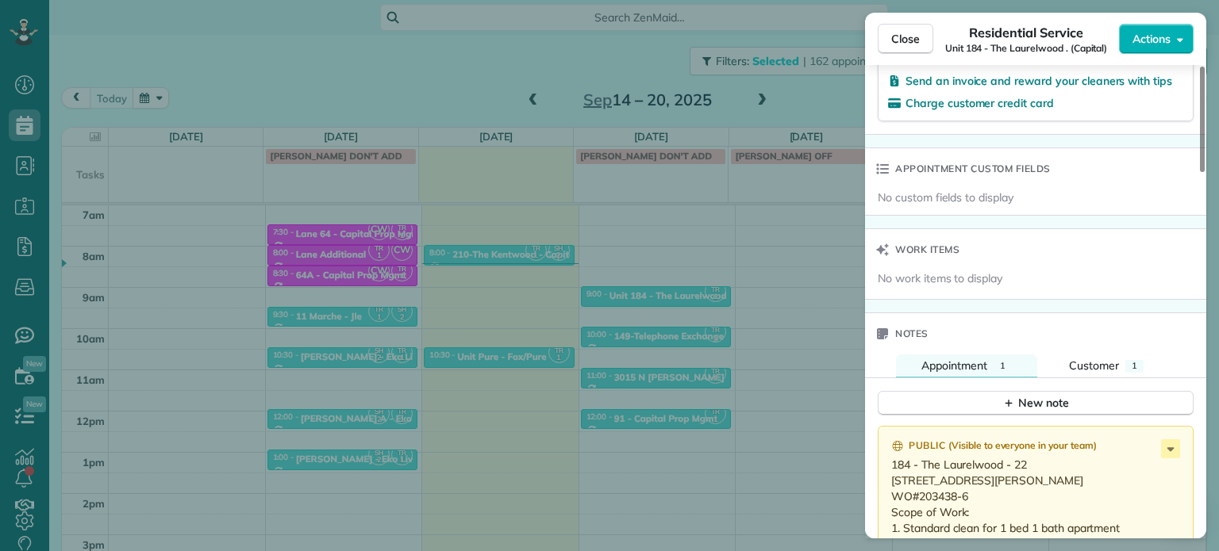
scroll to position [1361, 0]
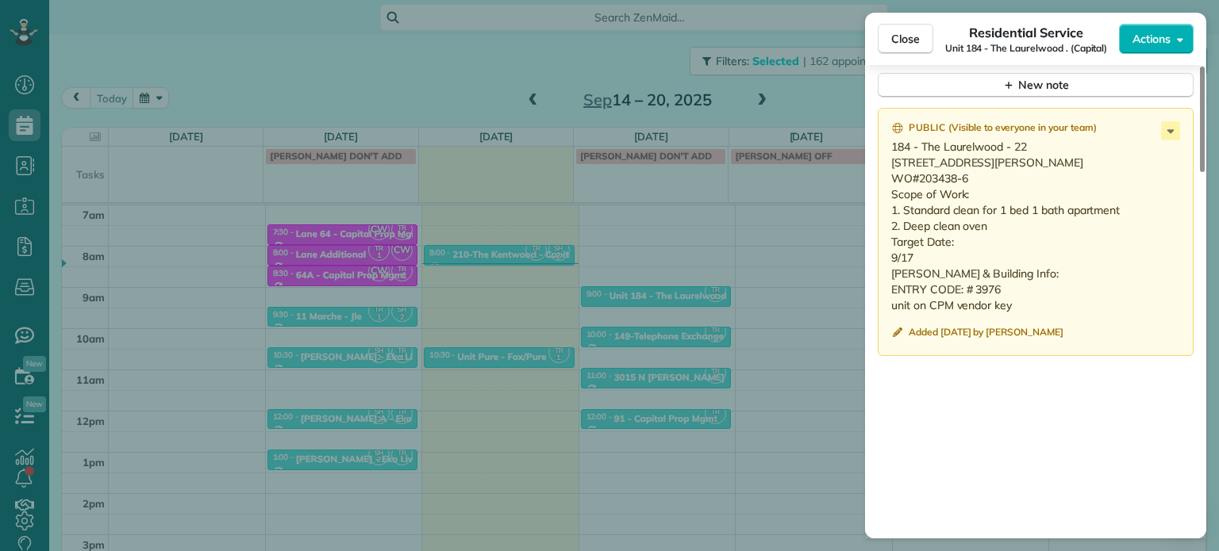
click at [983, 214] on p "184 - The Laurelwood - 22 [STREET_ADDRESS][PERSON_NAME] WO#203438-6 Scope of Wo…" at bounding box center [1037, 226] width 292 height 175
drag, startPoint x: 971, startPoint y: 199, endPoint x: 919, endPoint y: 205, distance: 52.0
click at [919, 205] on p "184 - The Laurelwood - 22 [STREET_ADDRESS][PERSON_NAME] WO#203438-6 Scope of Wo…" at bounding box center [1037, 226] width 292 height 175
click at [900, 40] on span "Close" at bounding box center [905, 39] width 29 height 16
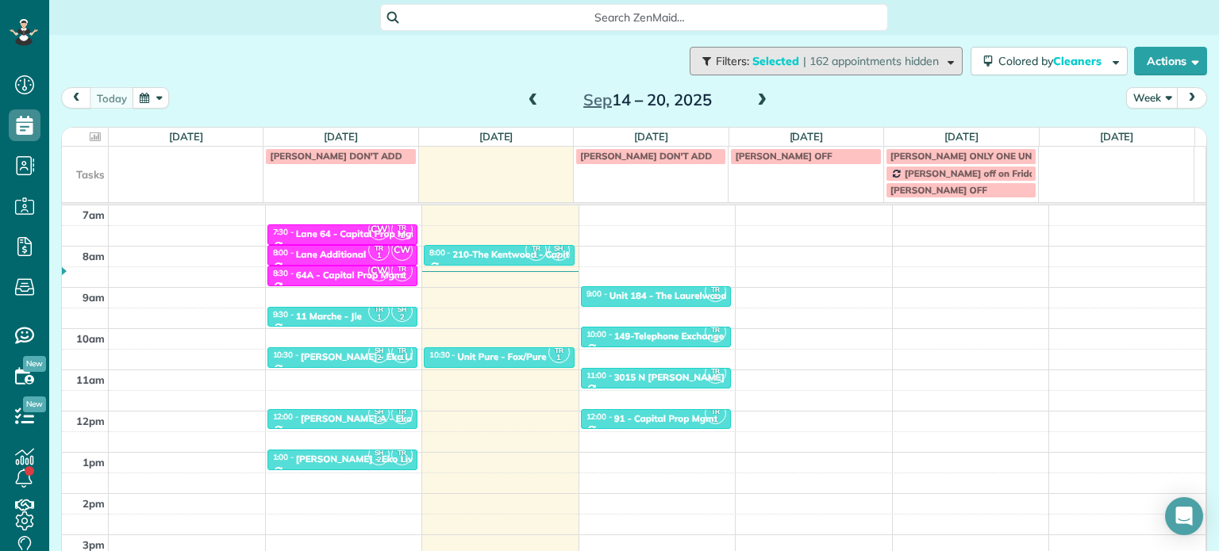
click at [831, 64] on span "| 162 appointments hidden" at bounding box center [871, 61] width 136 height 14
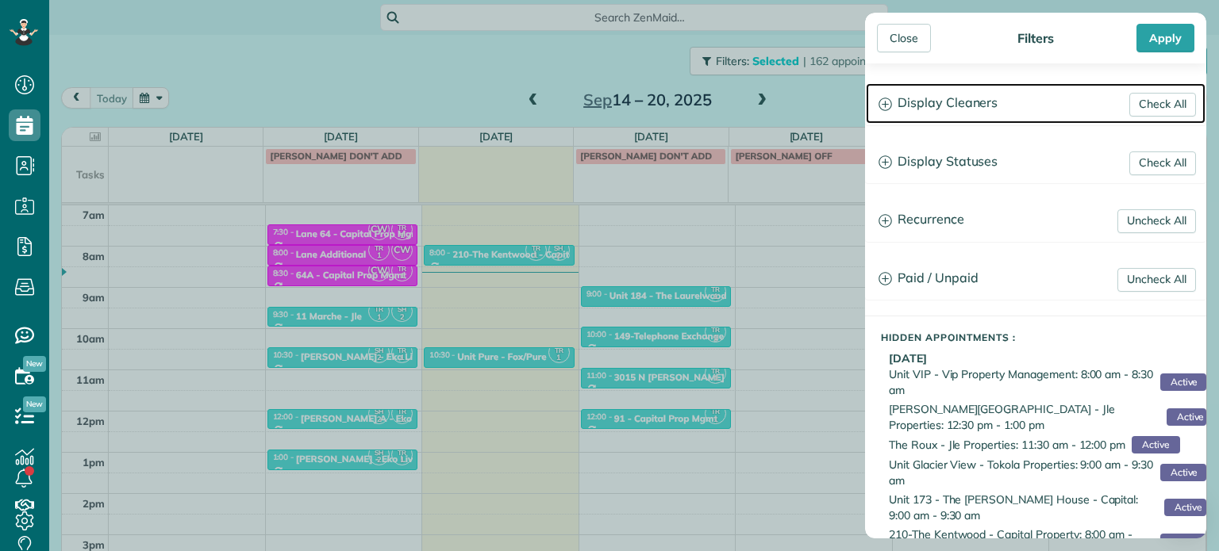
click at [1015, 109] on h3 "Display Cleaners" at bounding box center [1036, 103] width 340 height 40
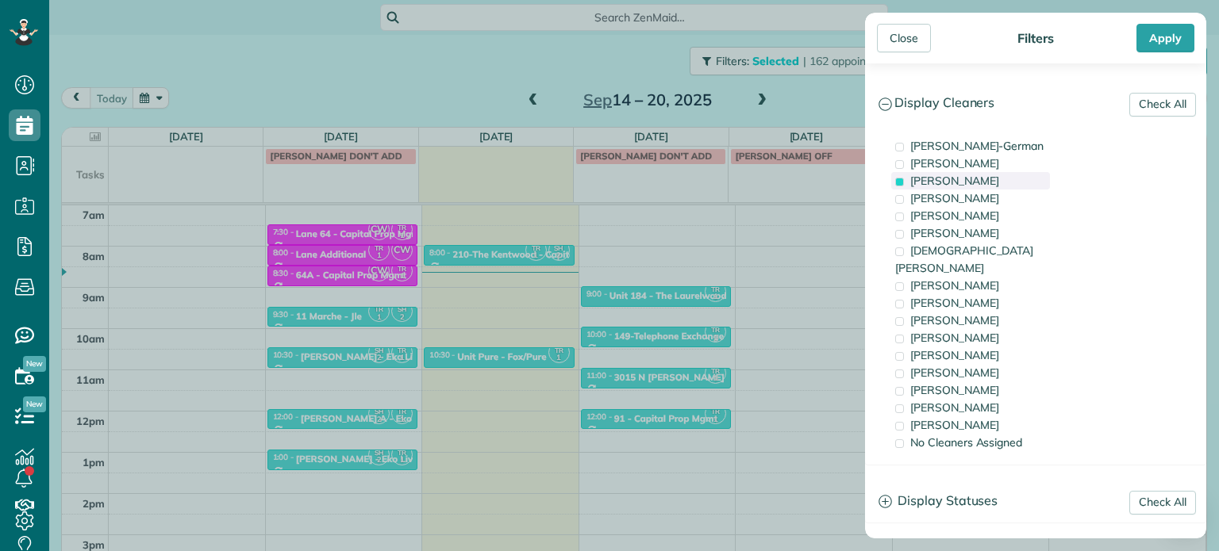
click at [981, 178] on span "[PERSON_NAME]" at bounding box center [954, 181] width 89 height 14
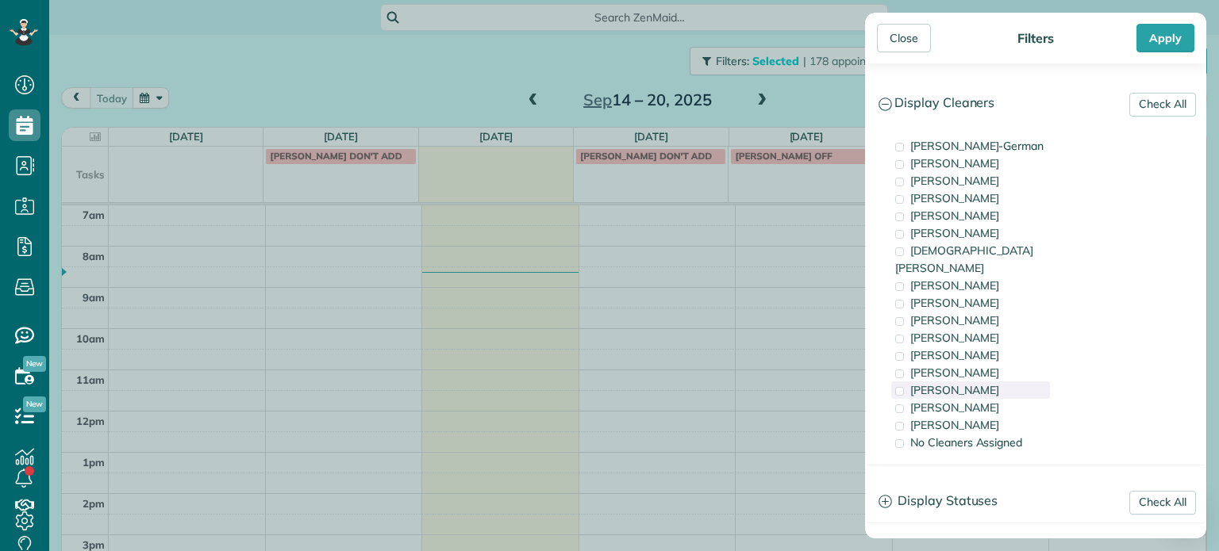
click at [987, 382] on div "[PERSON_NAME]" at bounding box center [970, 390] width 159 height 17
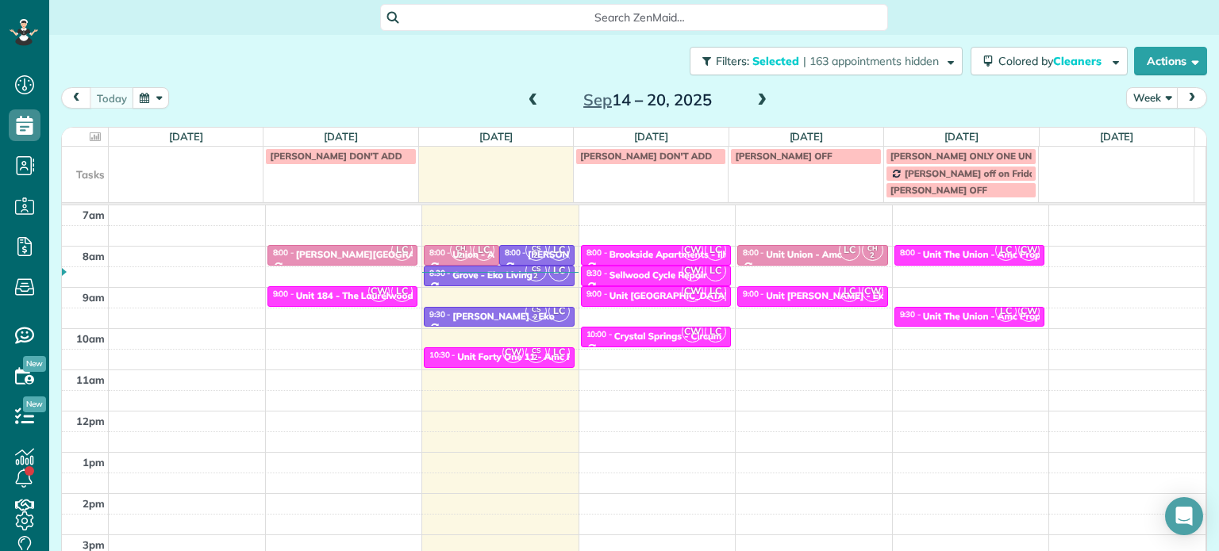
click at [295, 296] on div "Close Filters Apply Check All Display Cleaners [PERSON_NAME]-German [PERSON_NAM…" at bounding box center [609, 275] width 1219 height 551
click at [381, 294] on span "CW" at bounding box center [378, 291] width 21 height 21
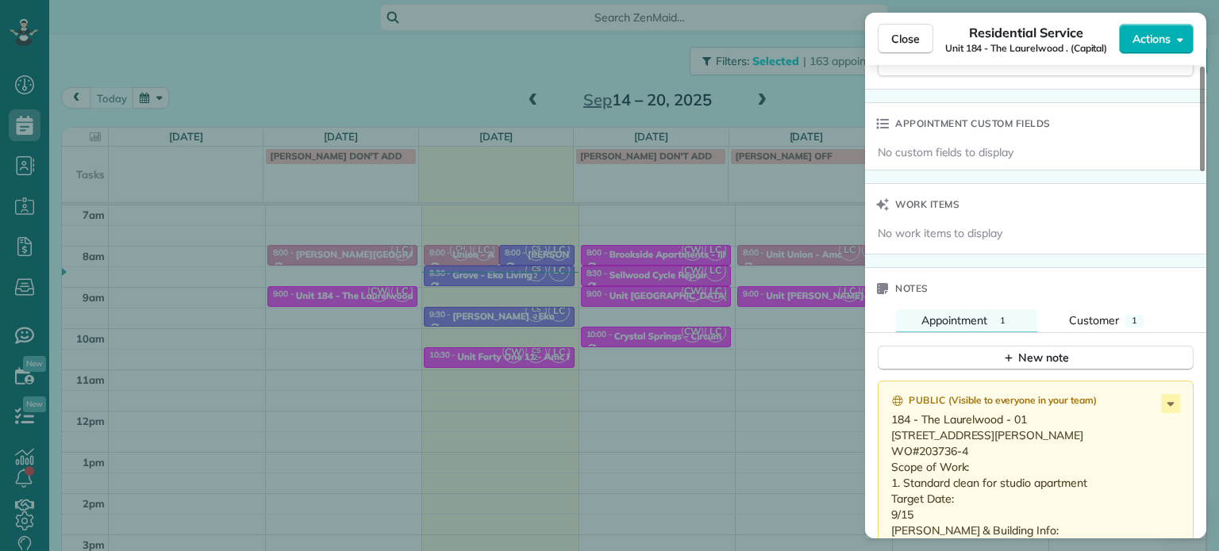
scroll to position [1276, 0]
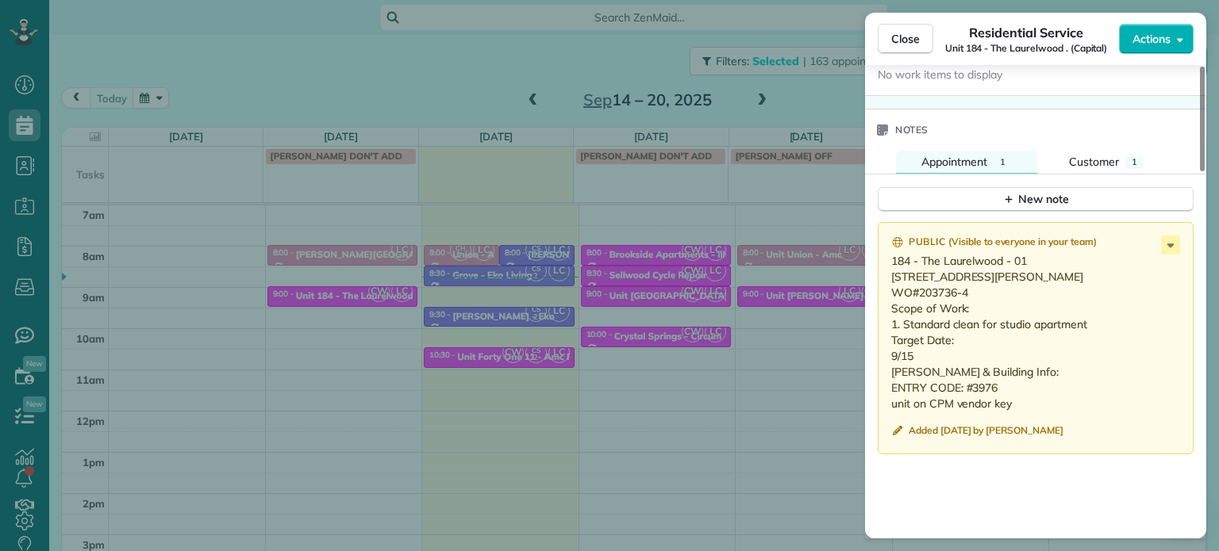
click at [639, 194] on div "Close Residential Service Unit 184 - [GEOGRAPHIC_DATA] . (Capital) Actions Stat…" at bounding box center [609, 275] width 1219 height 551
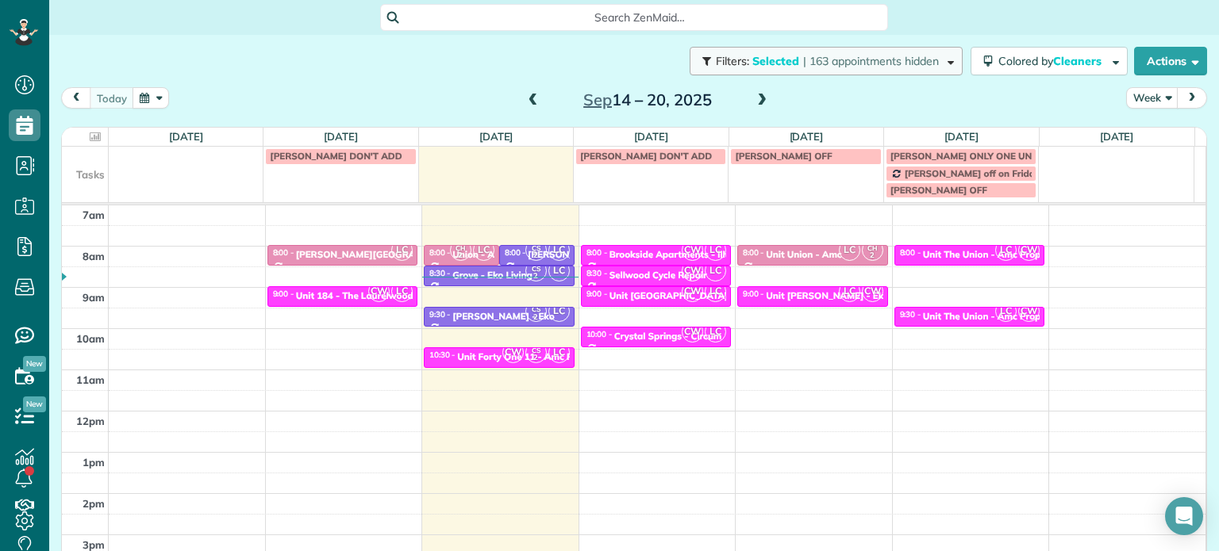
click at [755, 72] on button "Filters: Selected | 163 appointments hidden" at bounding box center [825, 61] width 273 height 29
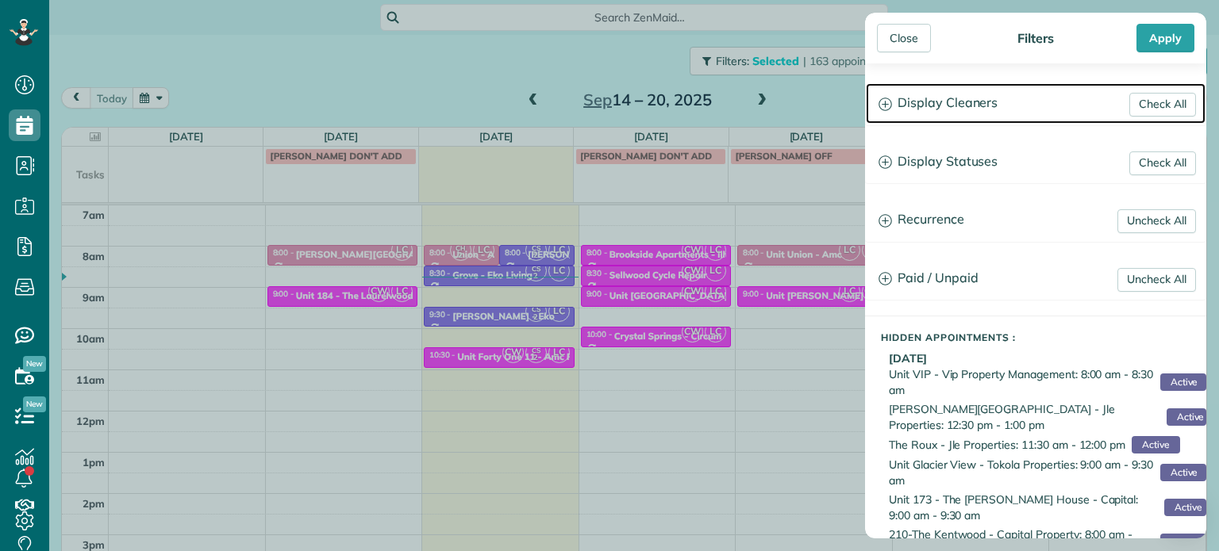
click at [946, 96] on h3 "Display Cleaners" at bounding box center [1036, 103] width 340 height 40
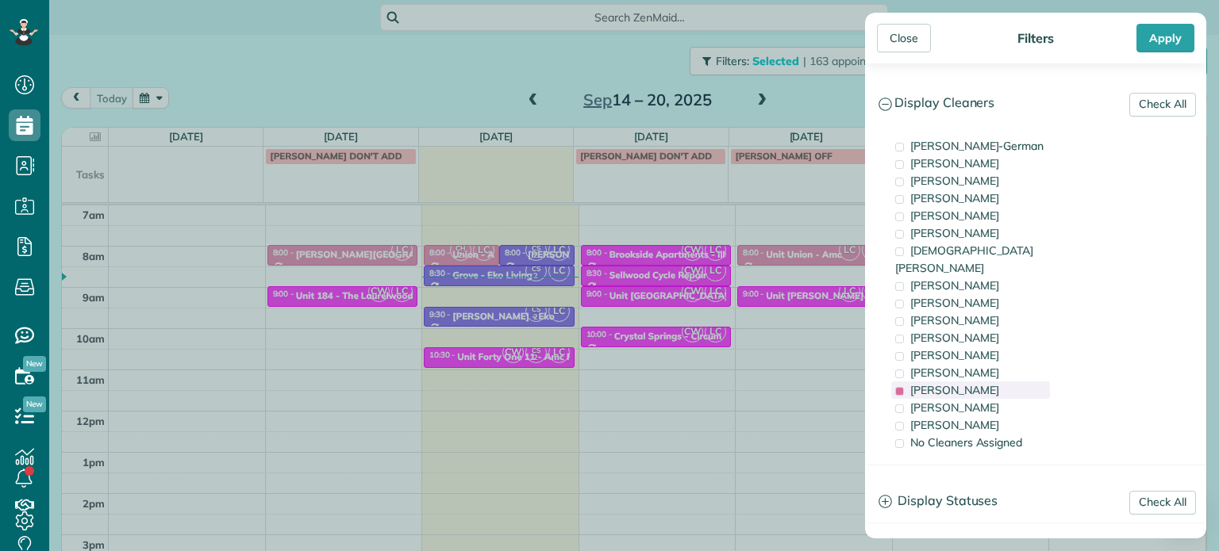
click at [995, 382] on div "[PERSON_NAME]" at bounding box center [970, 390] width 159 height 17
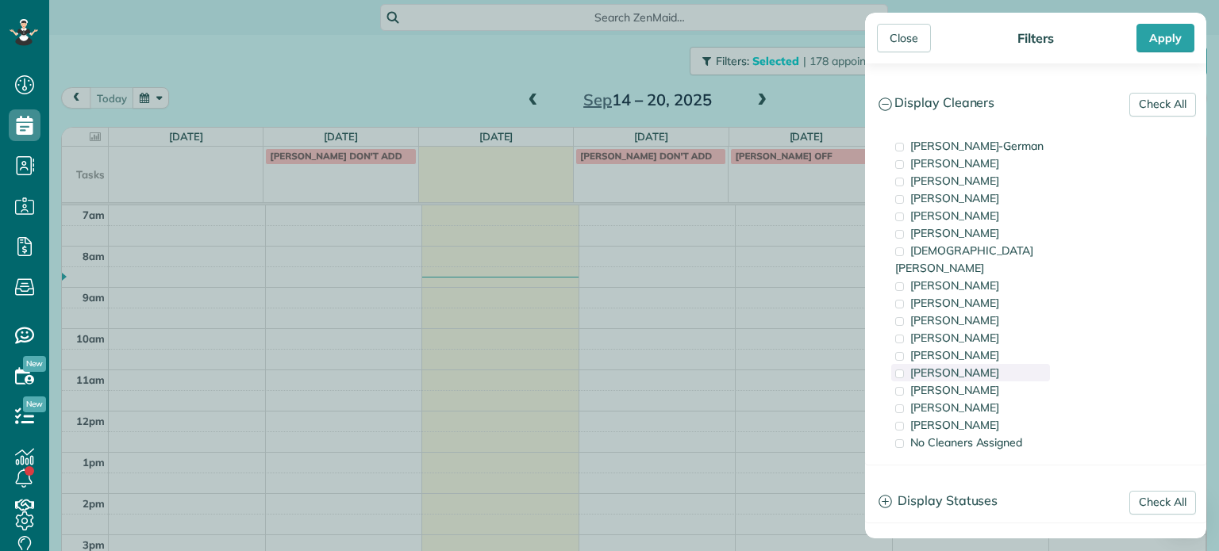
click at [994, 364] on div "[PERSON_NAME]" at bounding box center [970, 372] width 159 height 17
